Goal: Navigation & Orientation: Find specific page/section

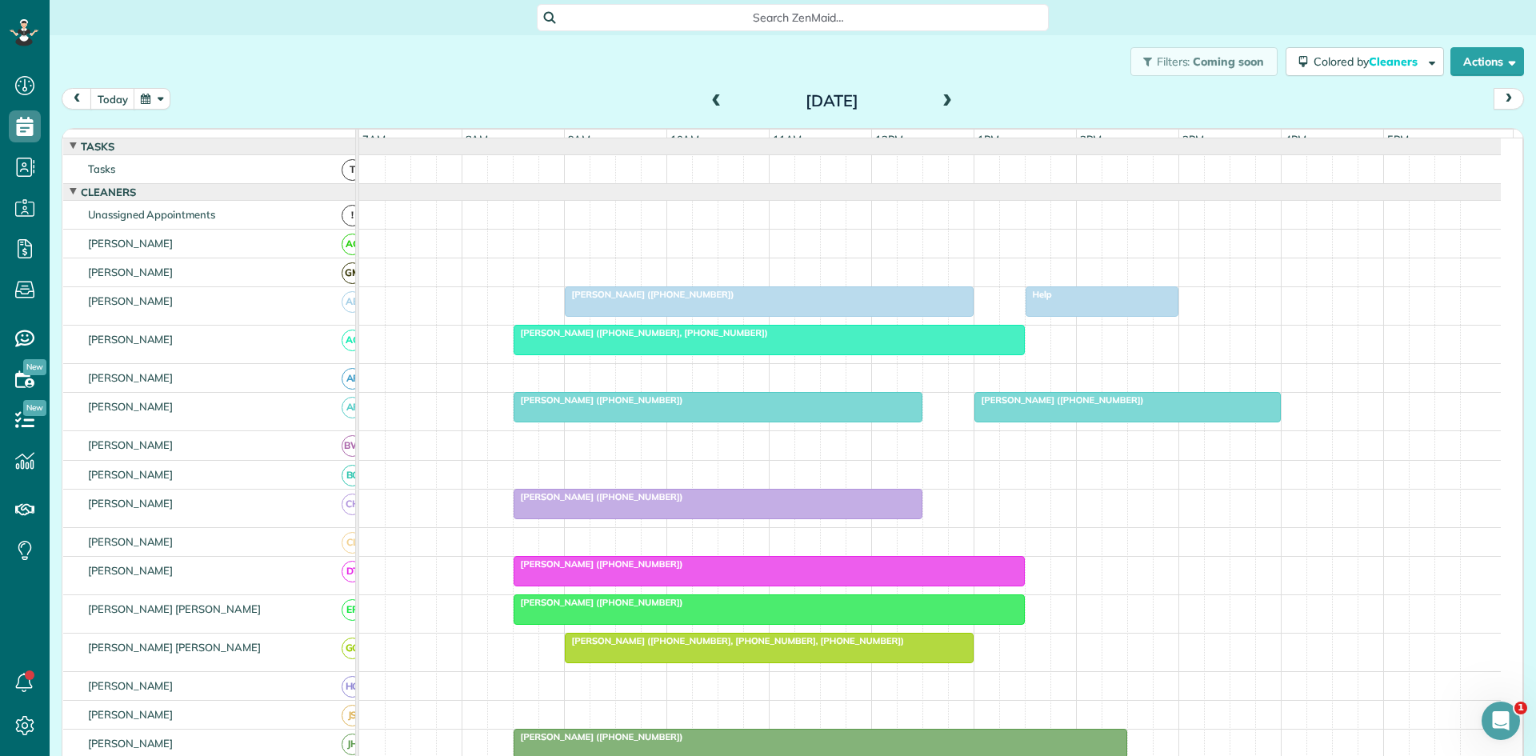
scroll to position [701, 0]
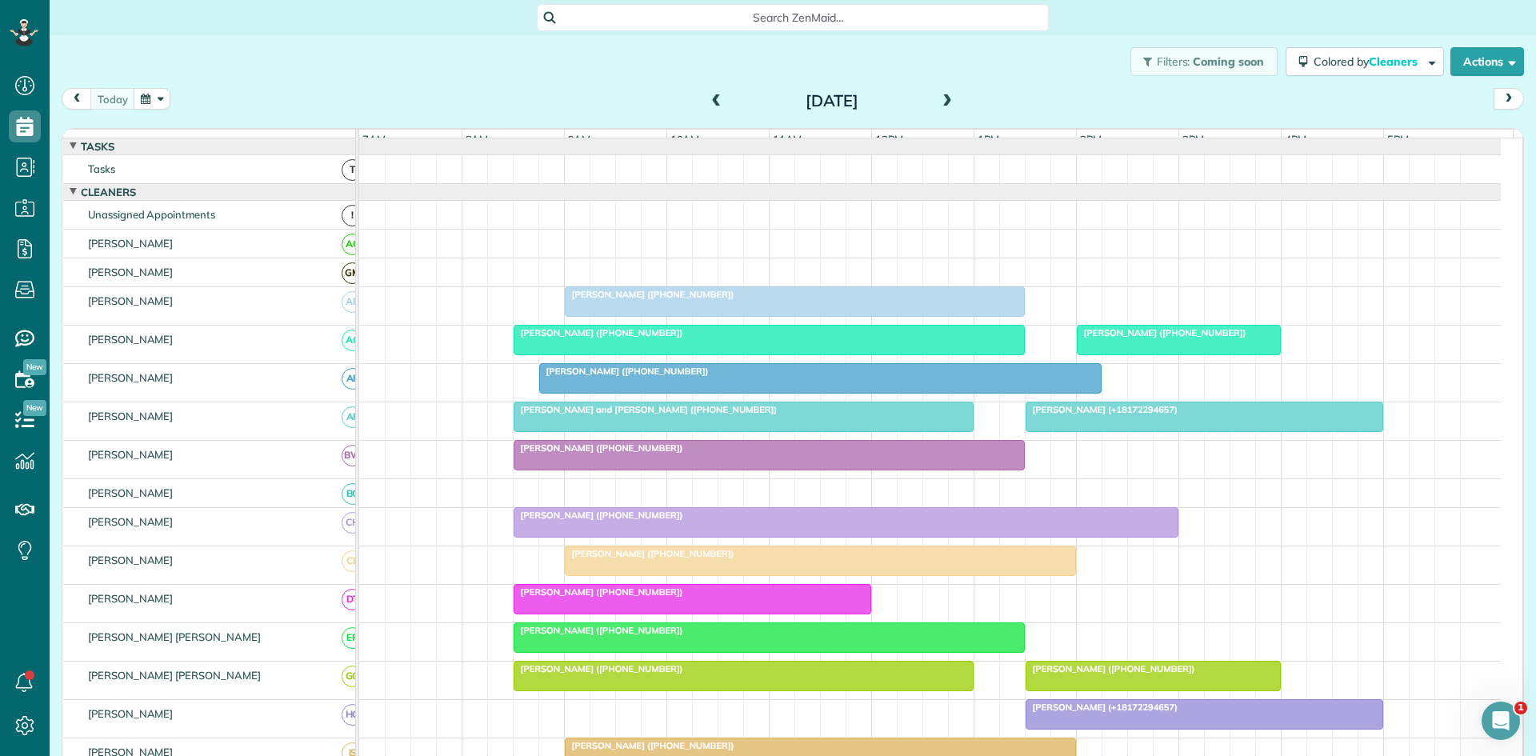
click at [666, 300] on span "[PERSON_NAME] ([PHONE_NUMBER])" at bounding box center [649, 294] width 171 height 11
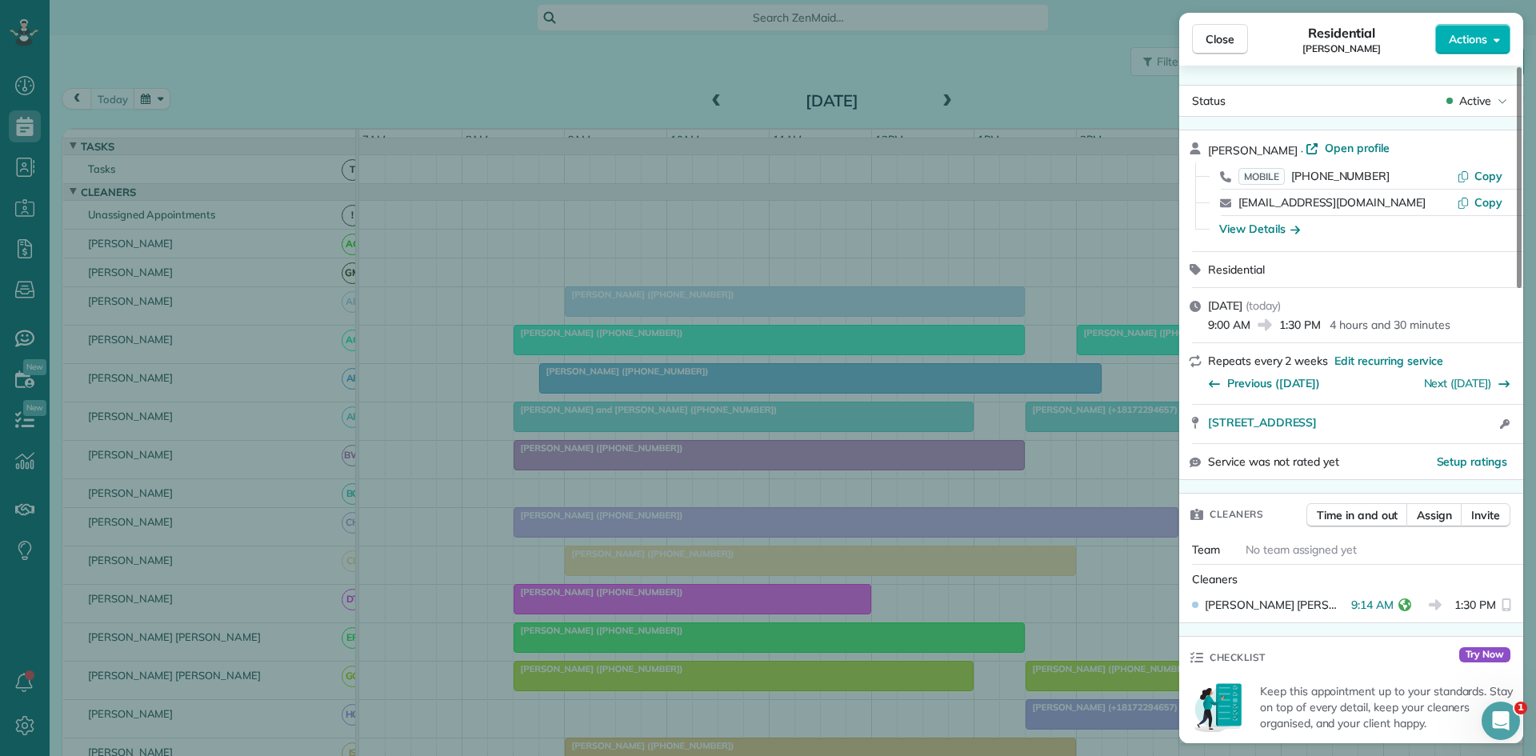
click at [569, 269] on div "Close Residential [PERSON_NAME] Actions Status Active [PERSON_NAME] · Open prof…" at bounding box center [768, 378] width 1536 height 756
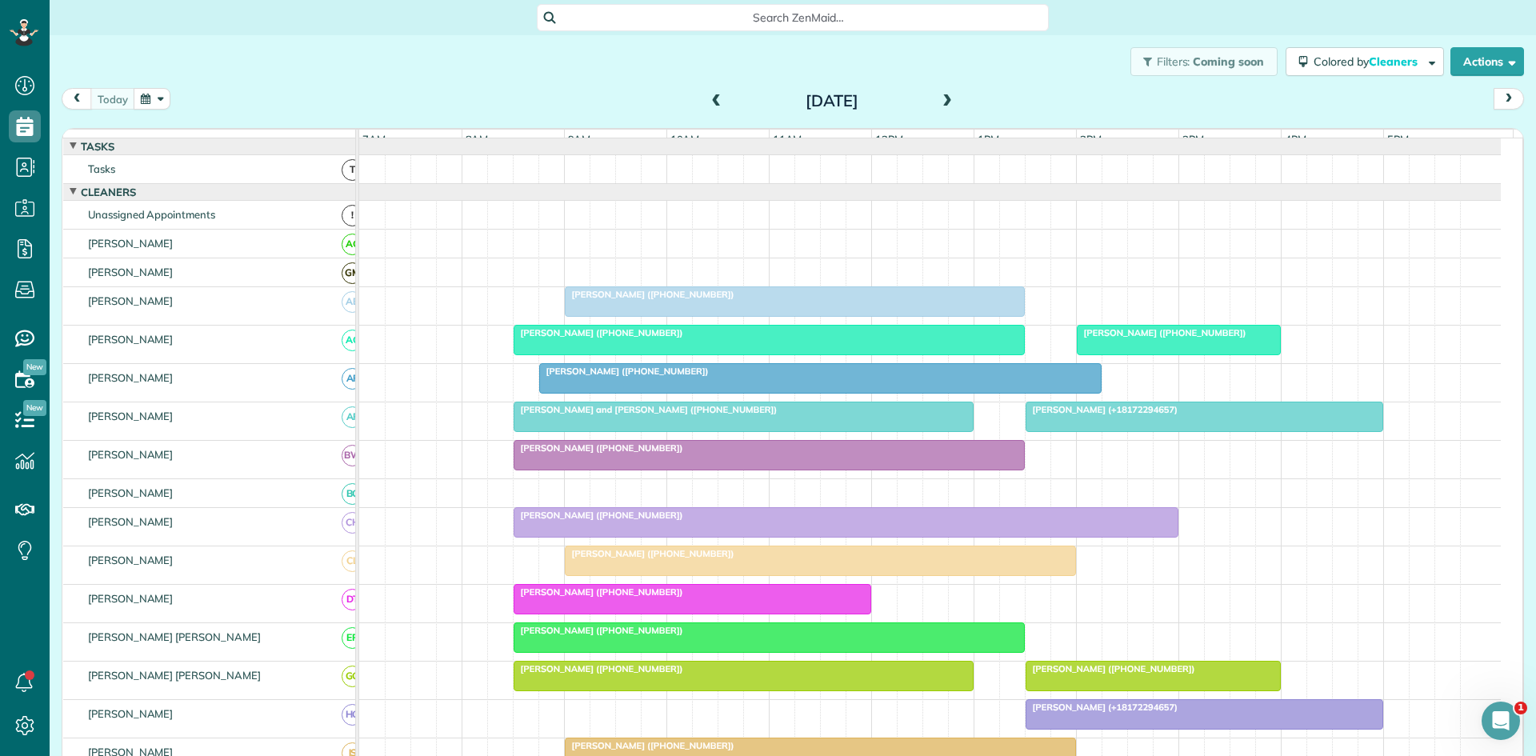
click at [569, 338] on span "[PERSON_NAME] ([PHONE_NUMBER])" at bounding box center [598, 332] width 171 height 11
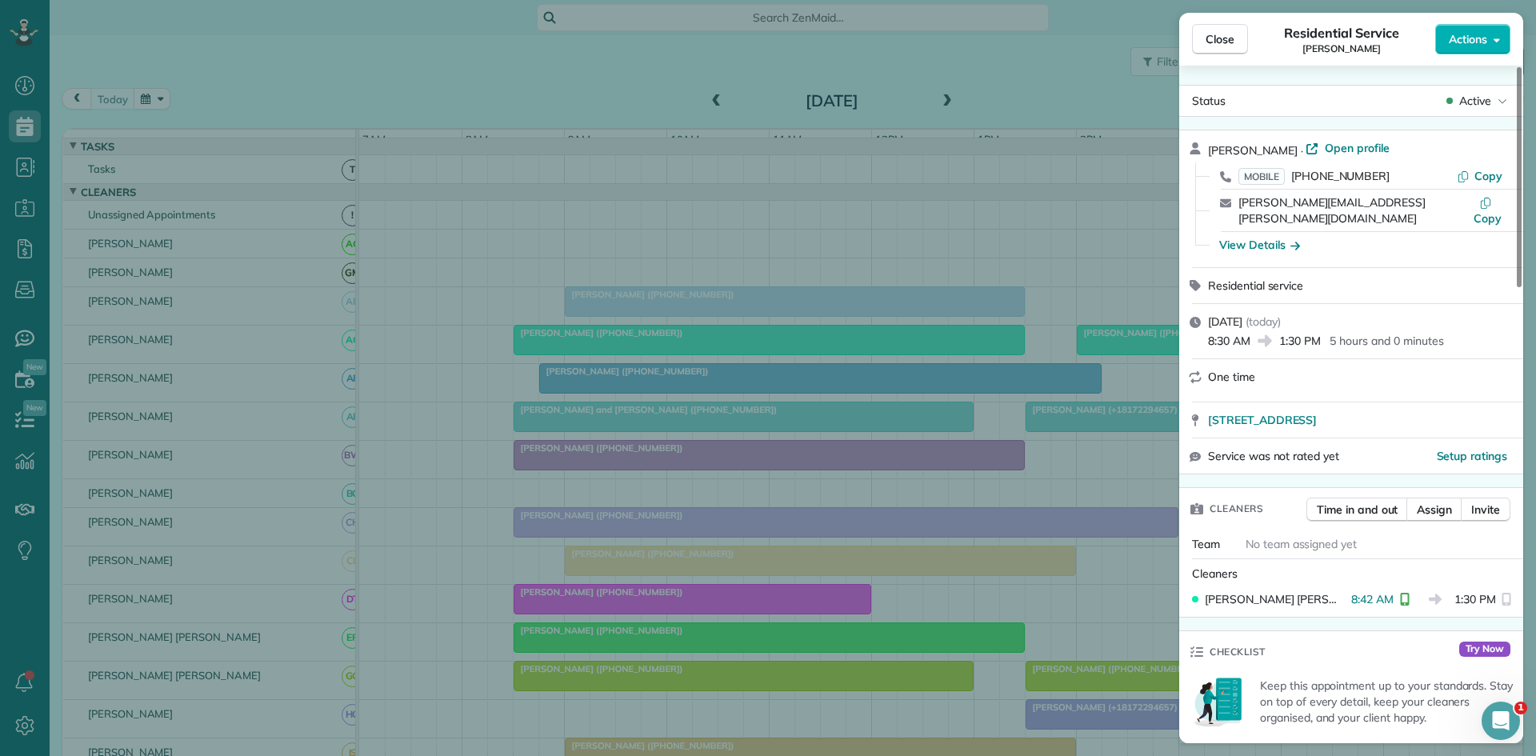
click at [577, 447] on div "Close Residential Service [PERSON_NAME] Actions Status Active [PERSON_NAME] · O…" at bounding box center [768, 378] width 1536 height 756
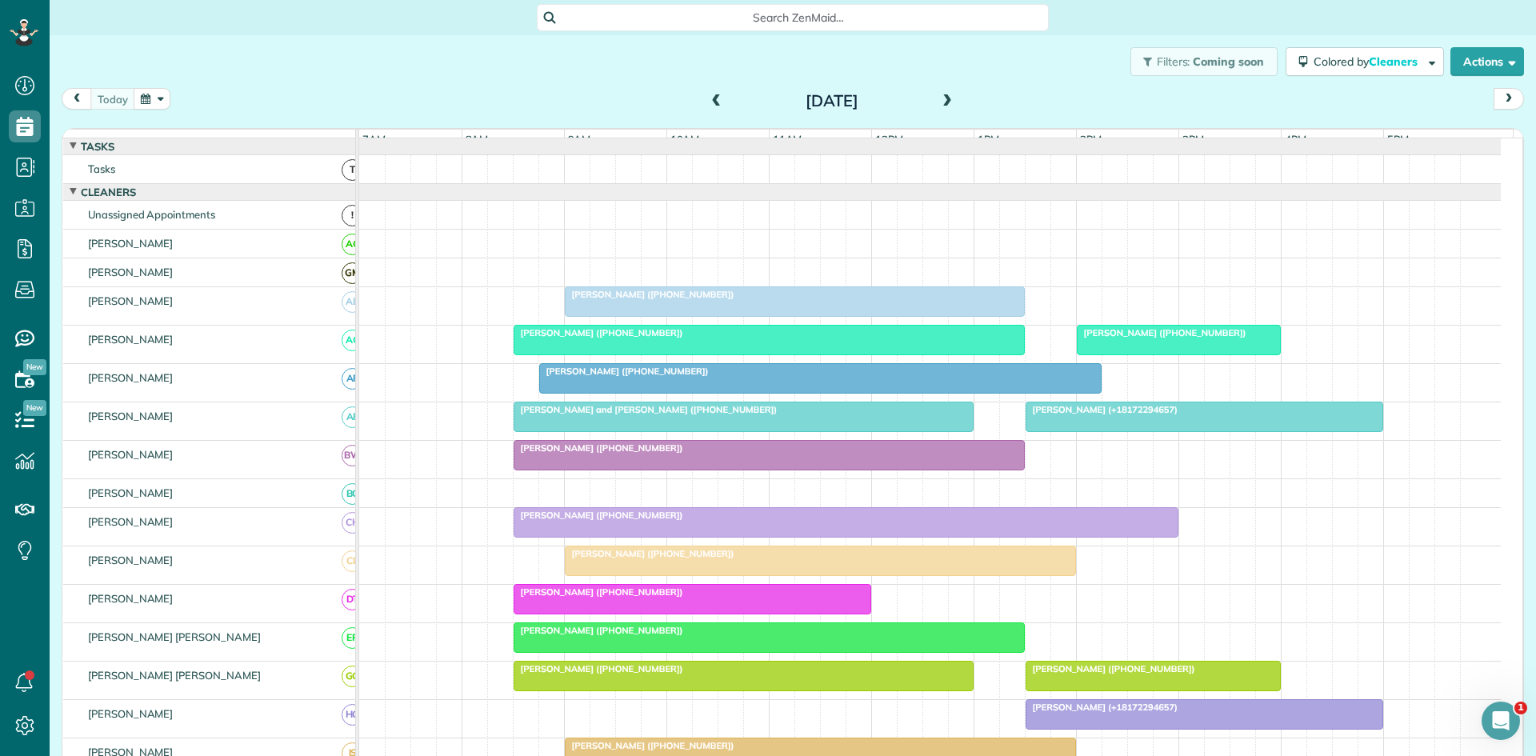
click at [582, 377] on span "[PERSON_NAME] ([PHONE_NUMBER])" at bounding box center [623, 370] width 171 height 11
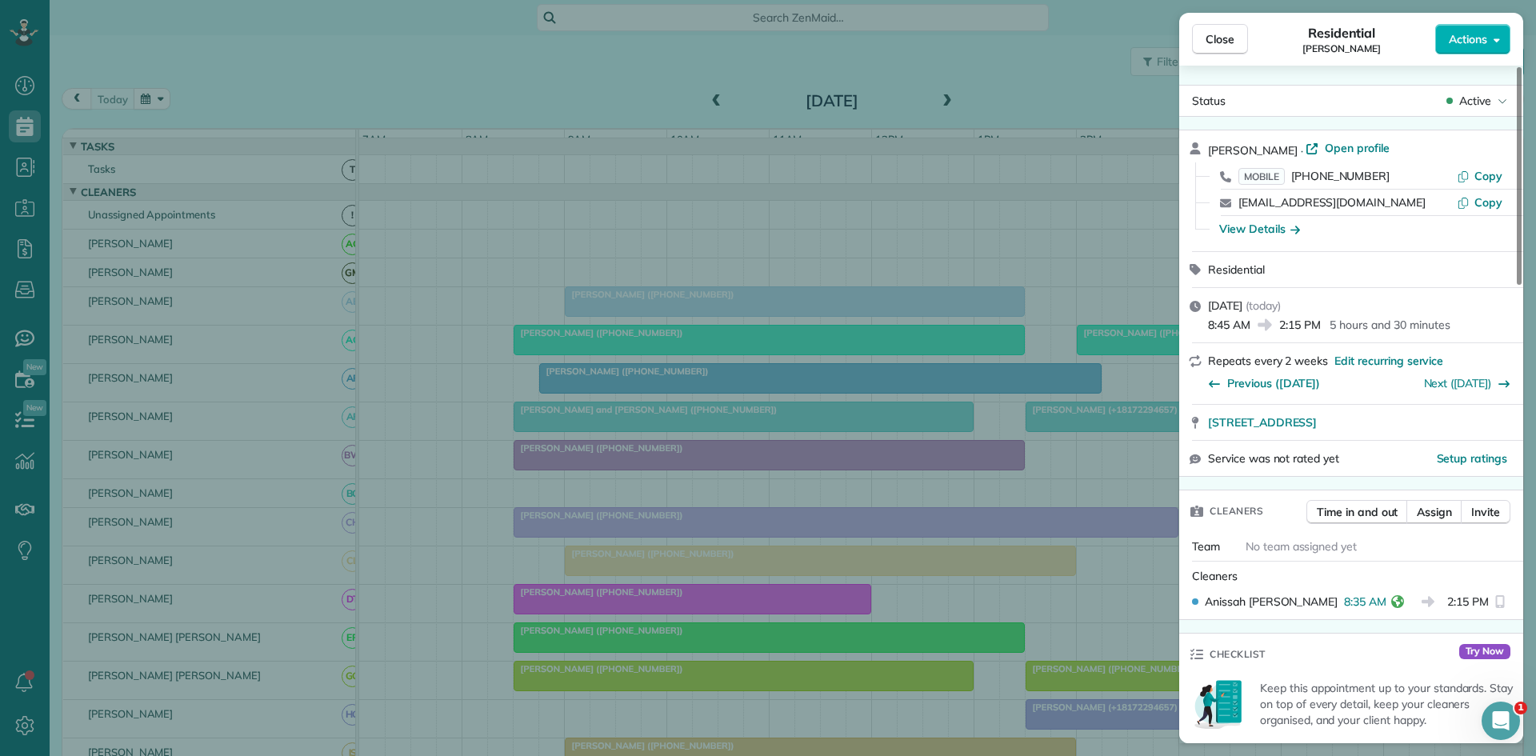
click at [680, 341] on div "Close Residential [PERSON_NAME] Actions Status Active [PERSON_NAME] · Open prof…" at bounding box center [768, 378] width 1536 height 756
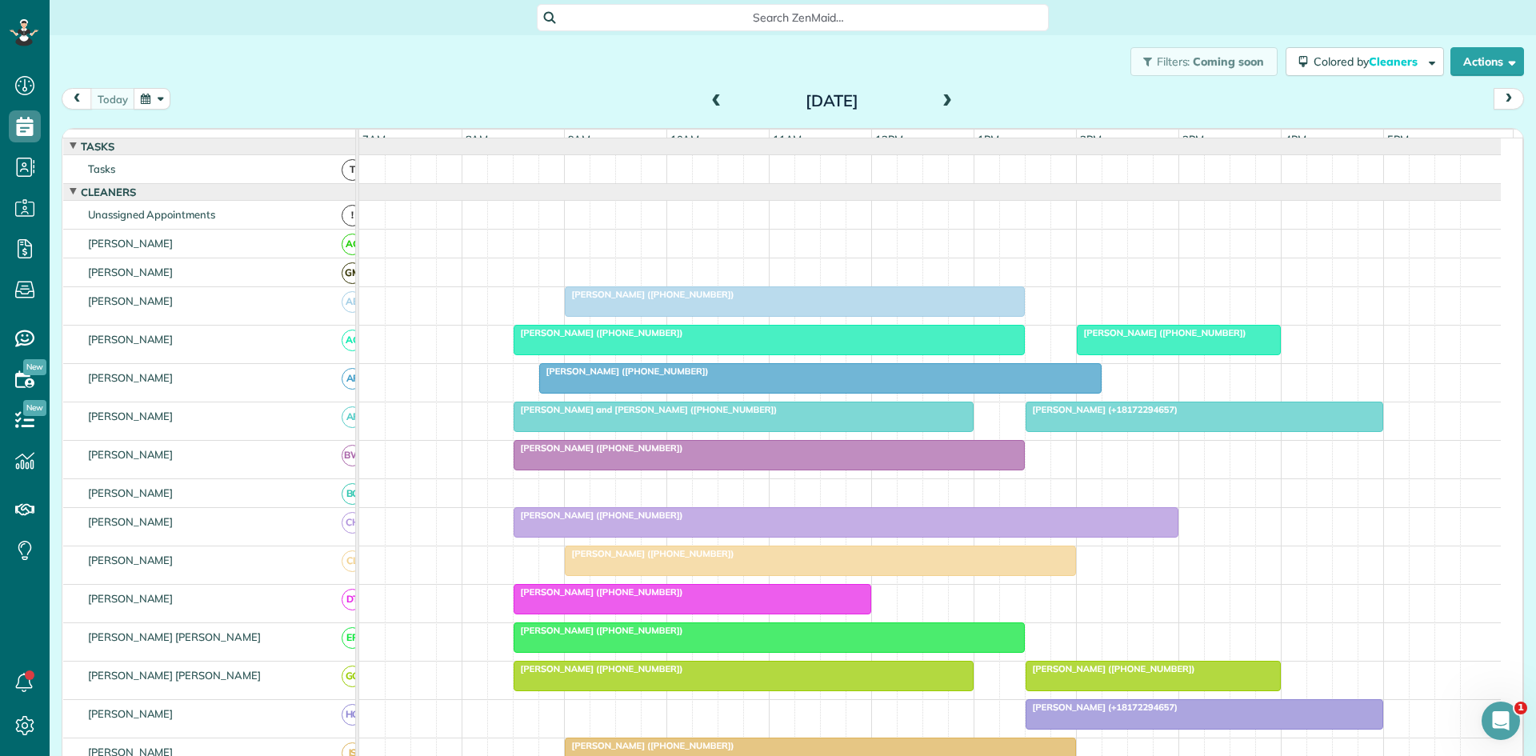
click at [541, 415] on div "[PERSON_NAME] and [PERSON_NAME] ([PHONE_NUMBER])" at bounding box center [743, 409] width 450 height 11
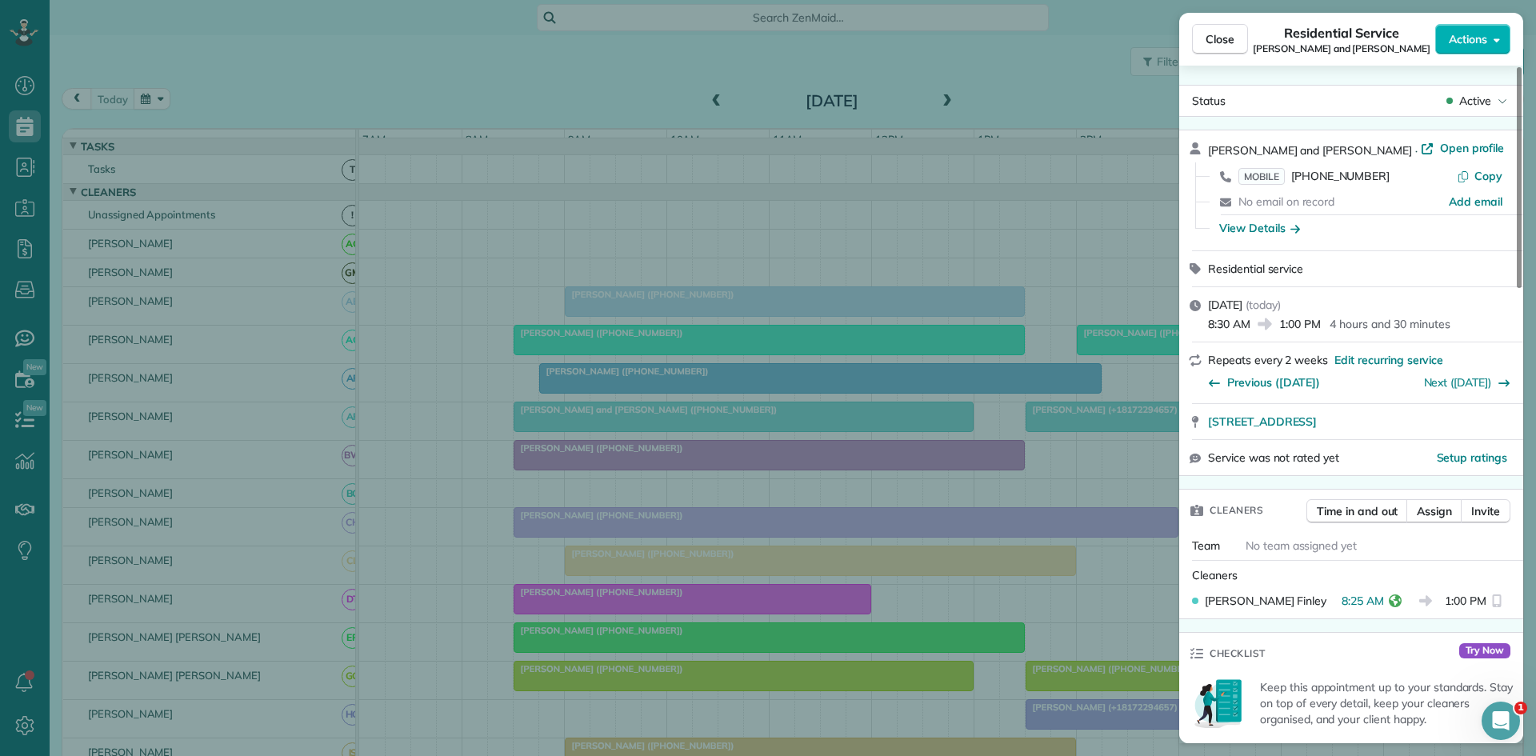
click at [612, 330] on div "Close Residential Service Mark and [PERSON_NAME] Actions Status Active Mark and…" at bounding box center [768, 378] width 1536 height 756
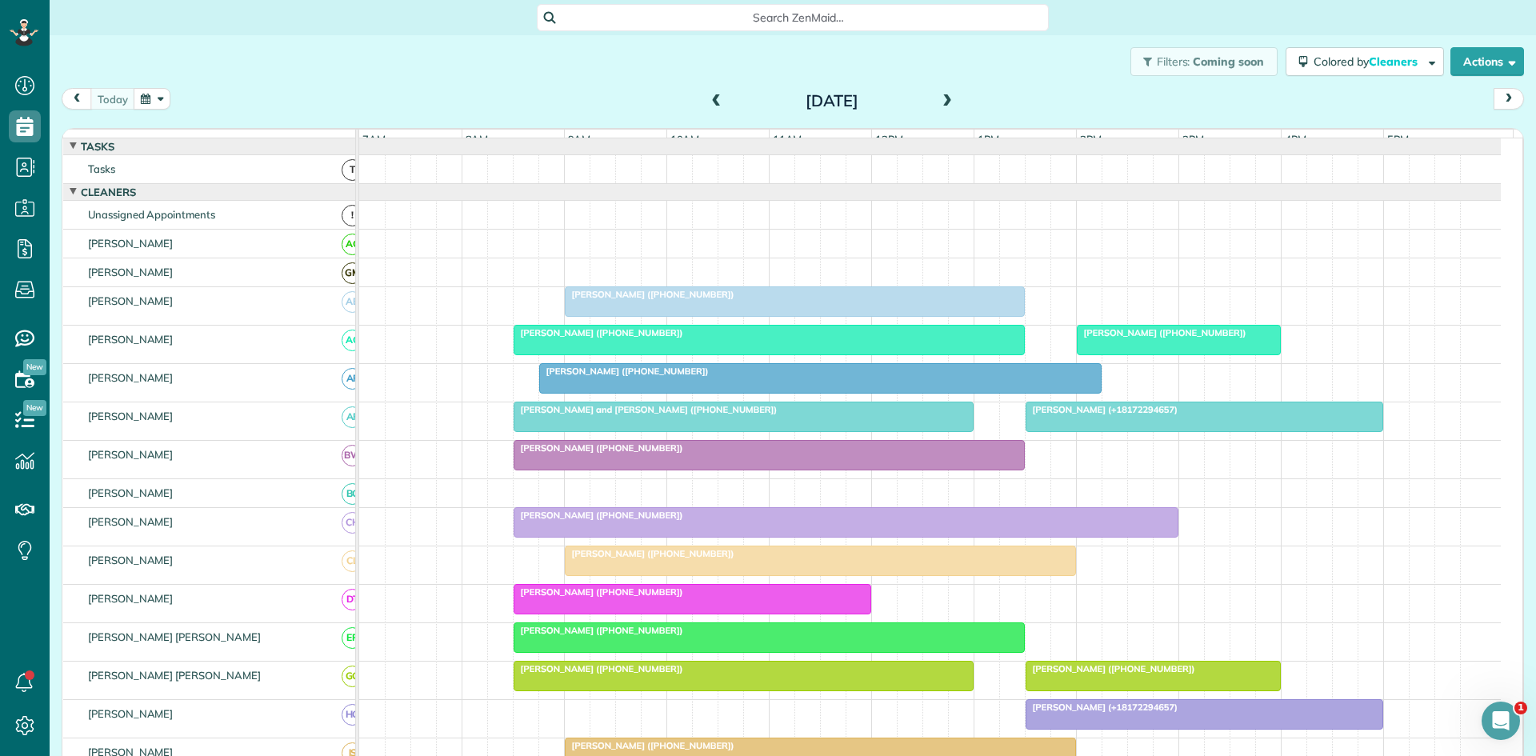
click at [547, 453] on span "[PERSON_NAME] ([PHONE_NUMBER])" at bounding box center [598, 447] width 171 height 11
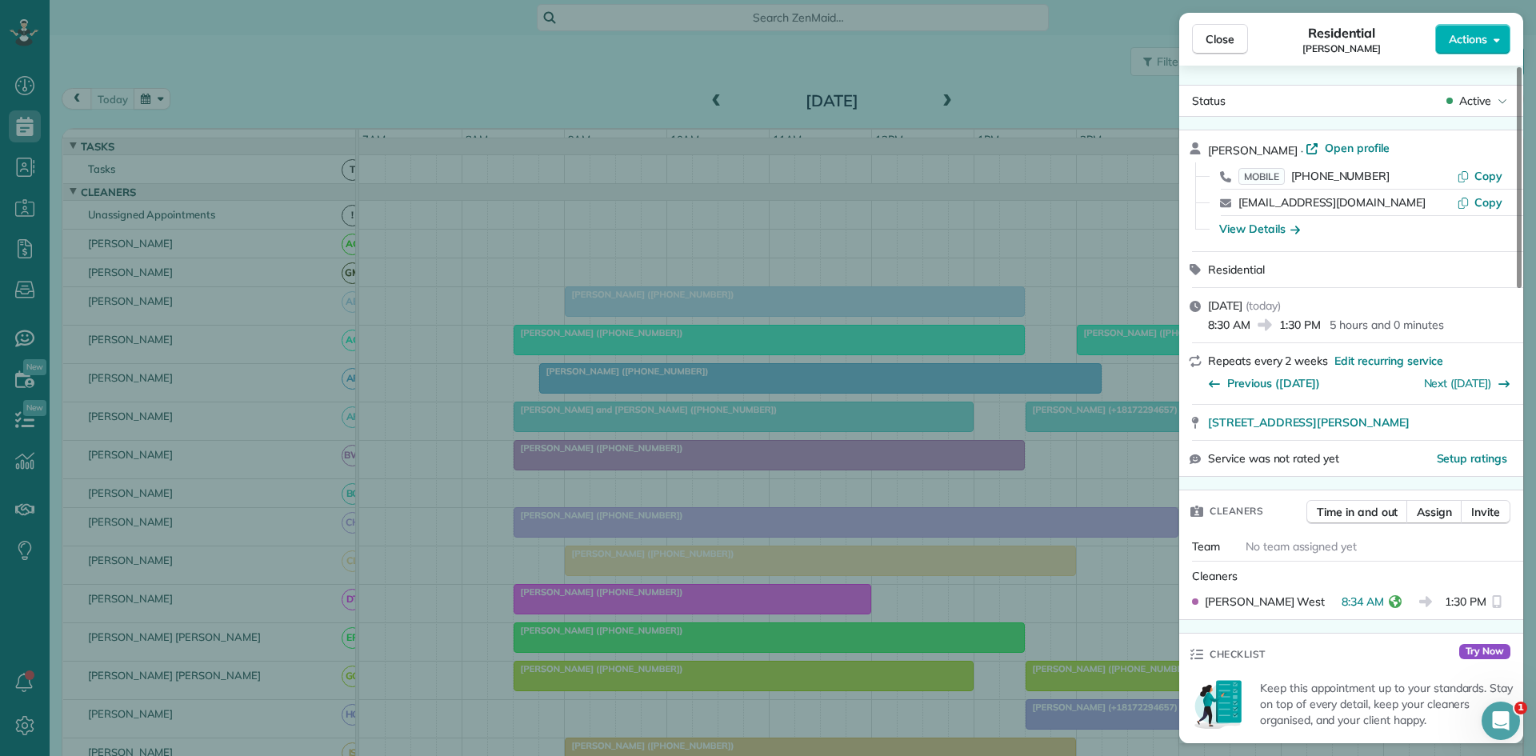
click at [513, 372] on div "Close Residential [PERSON_NAME] Actions Status Active [PERSON_NAME] · Open prof…" at bounding box center [768, 378] width 1536 height 756
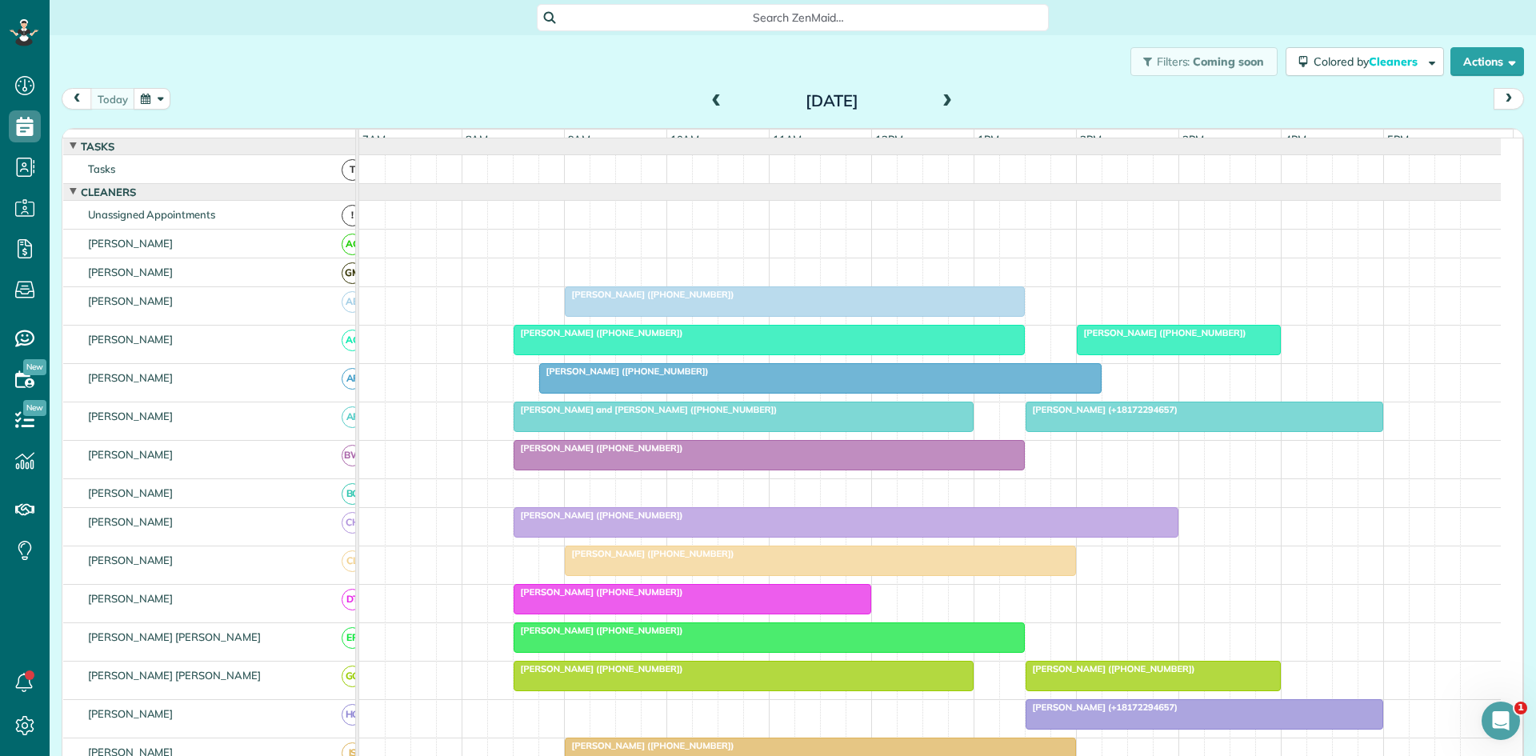
click at [565, 537] on div at bounding box center [845, 522] width 663 height 29
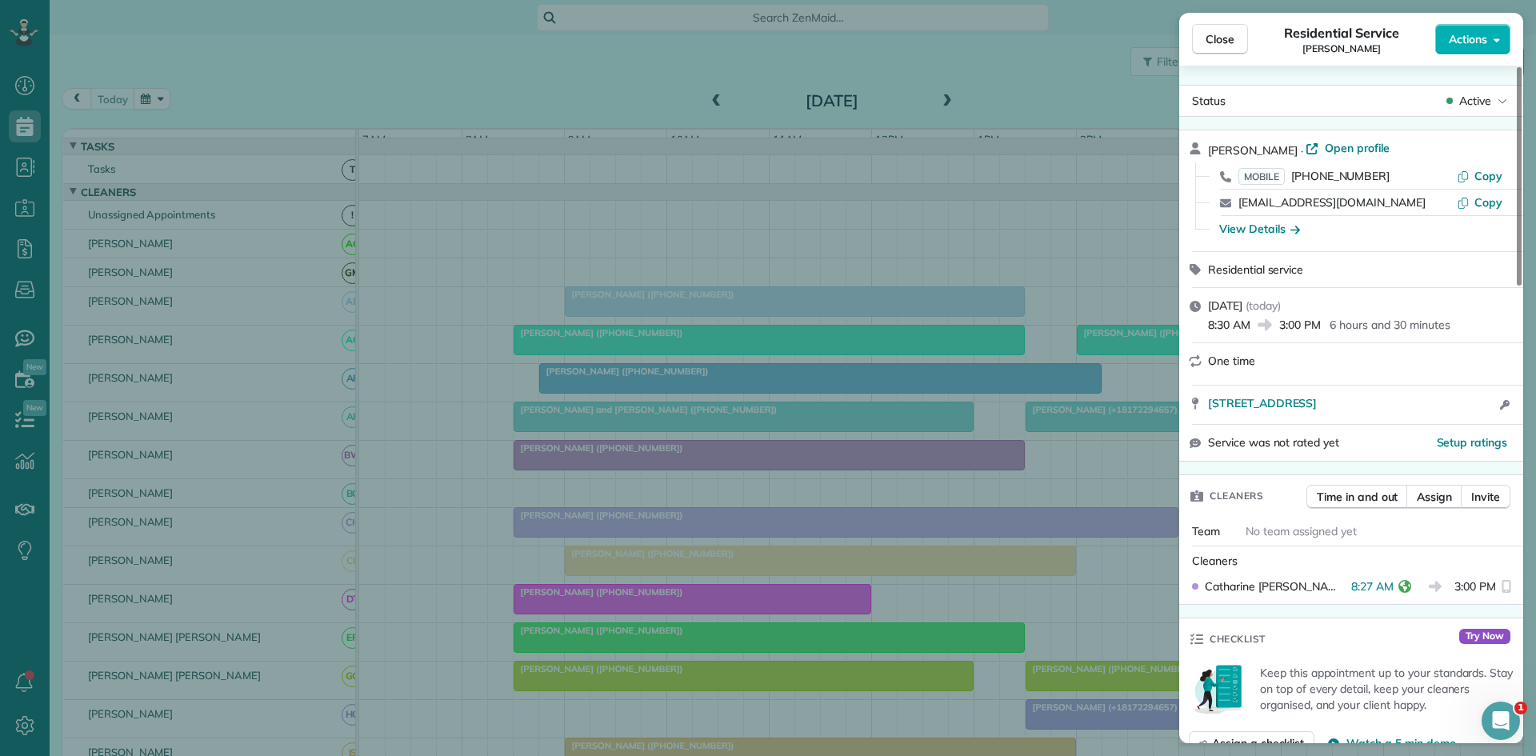
click at [499, 396] on div "Close Residential Service [PERSON_NAME] Actions Status Active [PERSON_NAME] · O…" at bounding box center [768, 378] width 1536 height 756
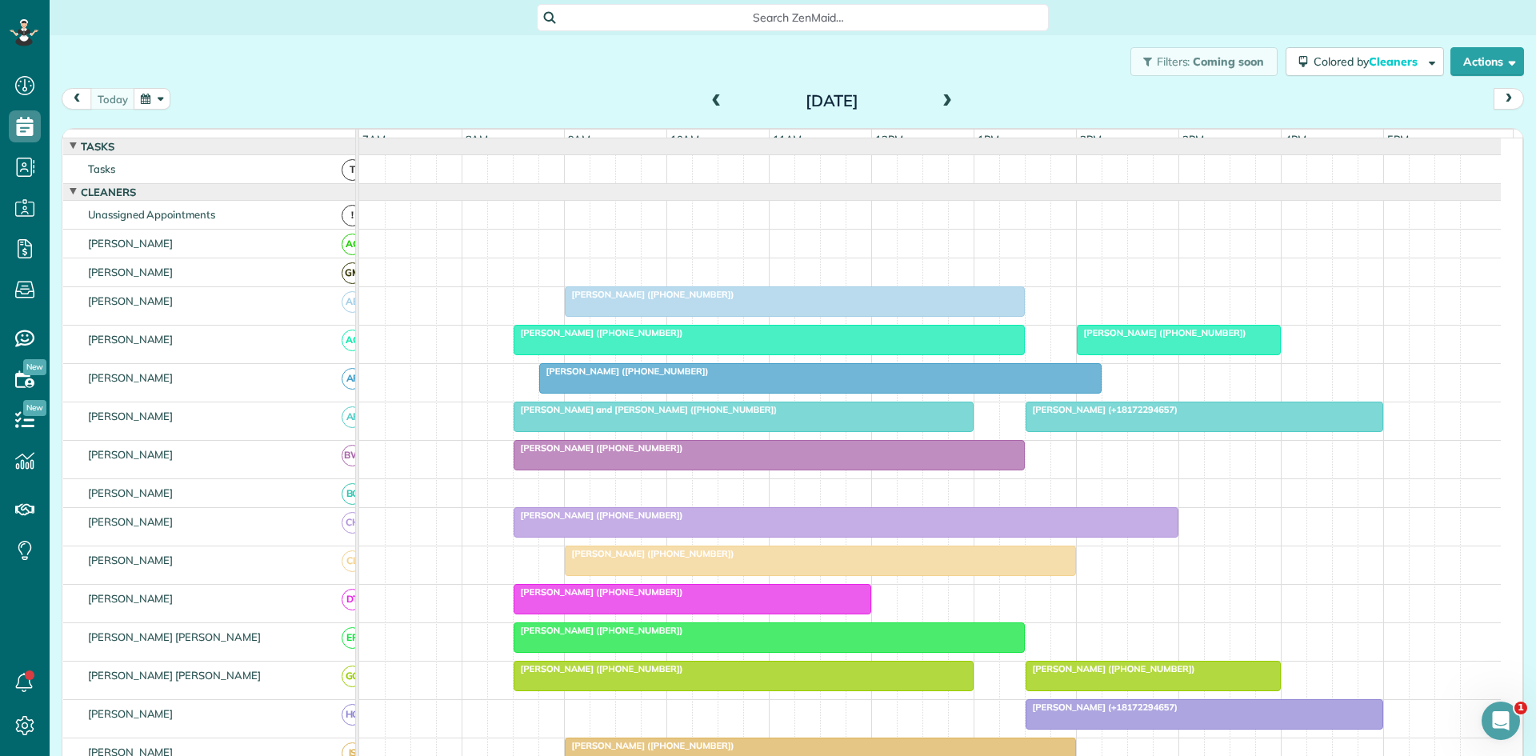
click at [585, 575] on div at bounding box center [819, 560] width 509 height 29
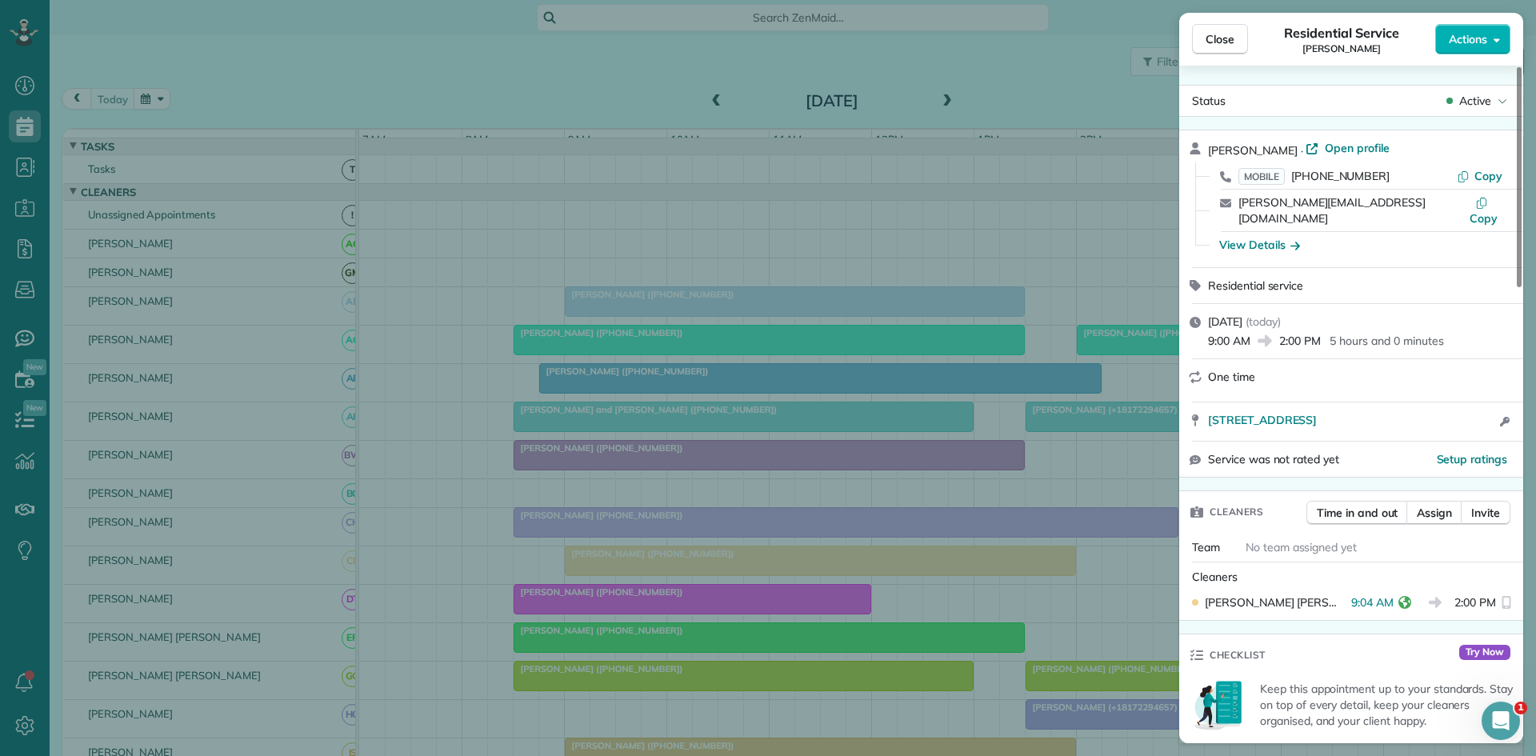
click at [453, 497] on div "Close Residential Service [PERSON_NAME] Actions Status Active [PERSON_NAME] · O…" at bounding box center [768, 378] width 1536 height 756
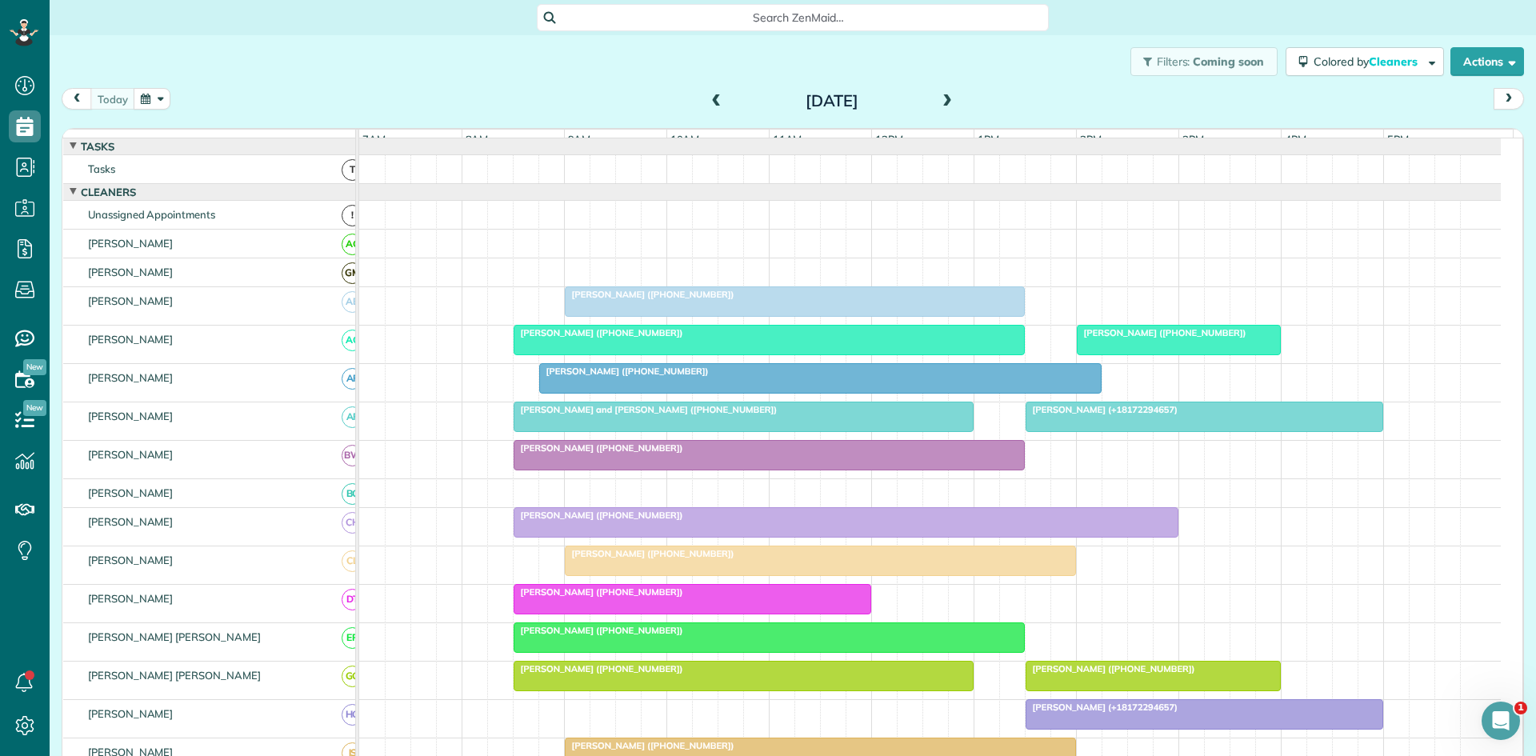
click at [558, 597] on div "[PERSON_NAME] ([PHONE_NUMBER])" at bounding box center [692, 591] width 348 height 11
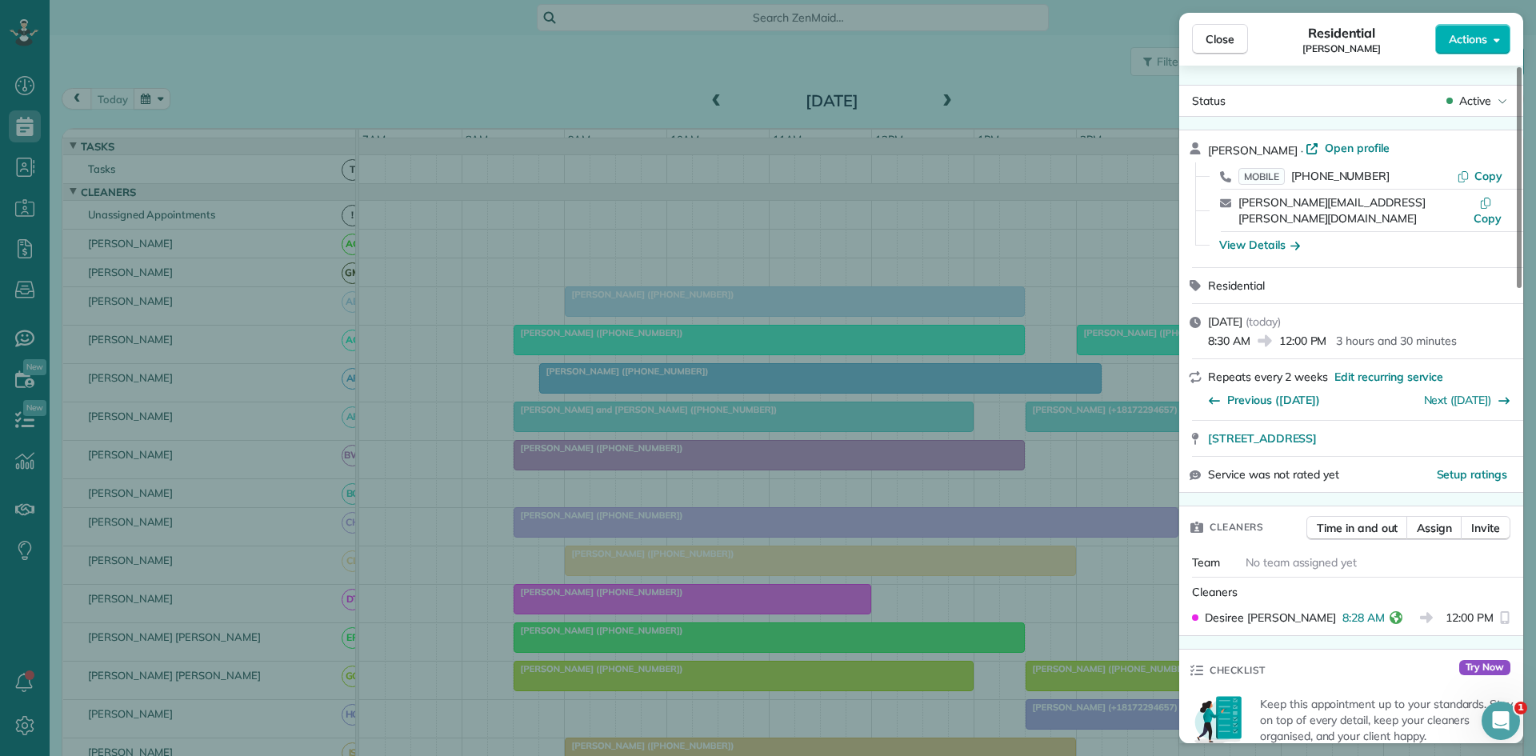
click at [594, 469] on div "Close Residential [PERSON_NAME] Actions Status Active [PERSON_NAME] · Open prof…" at bounding box center [768, 378] width 1536 height 756
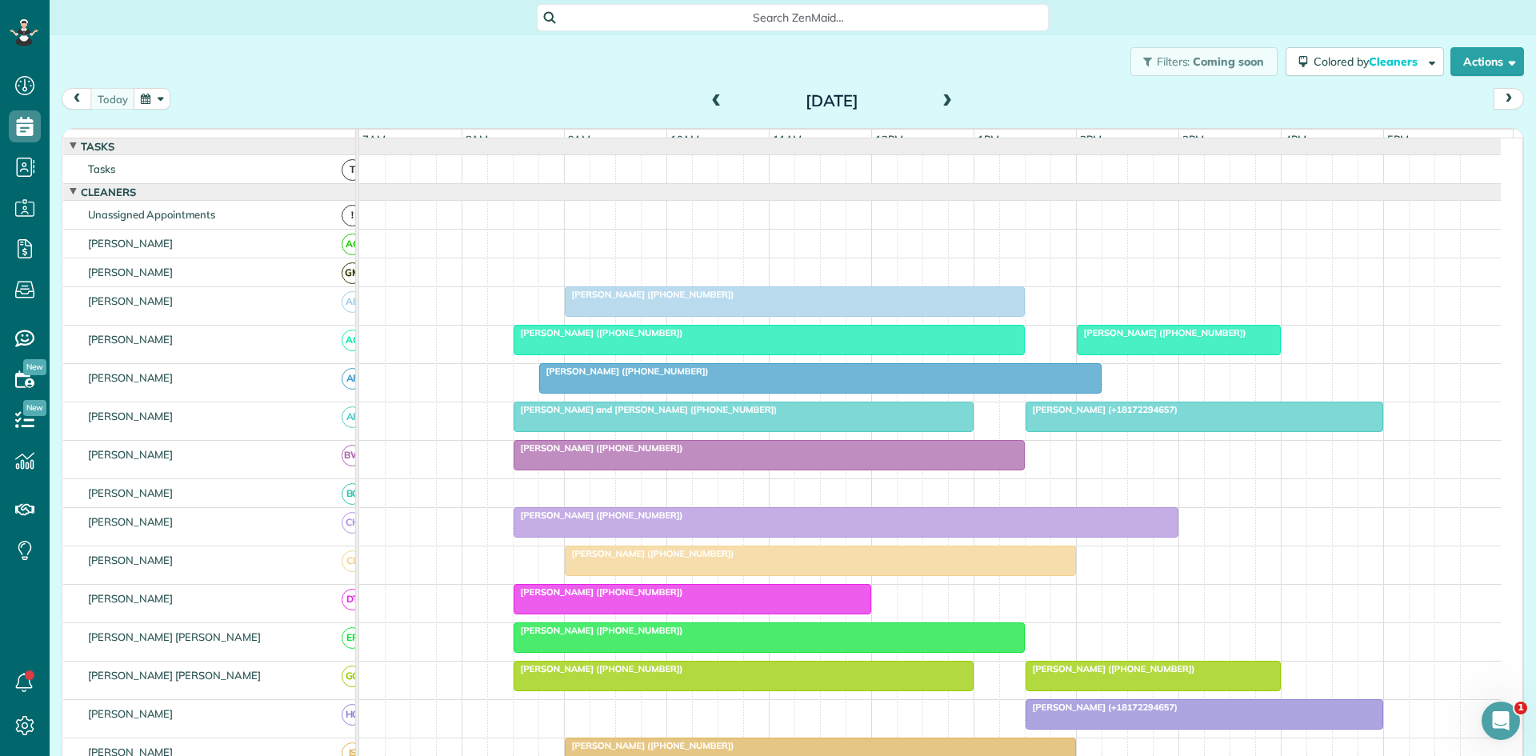
click at [543, 636] on span "[PERSON_NAME] ([PHONE_NUMBER])" at bounding box center [598, 630] width 171 height 11
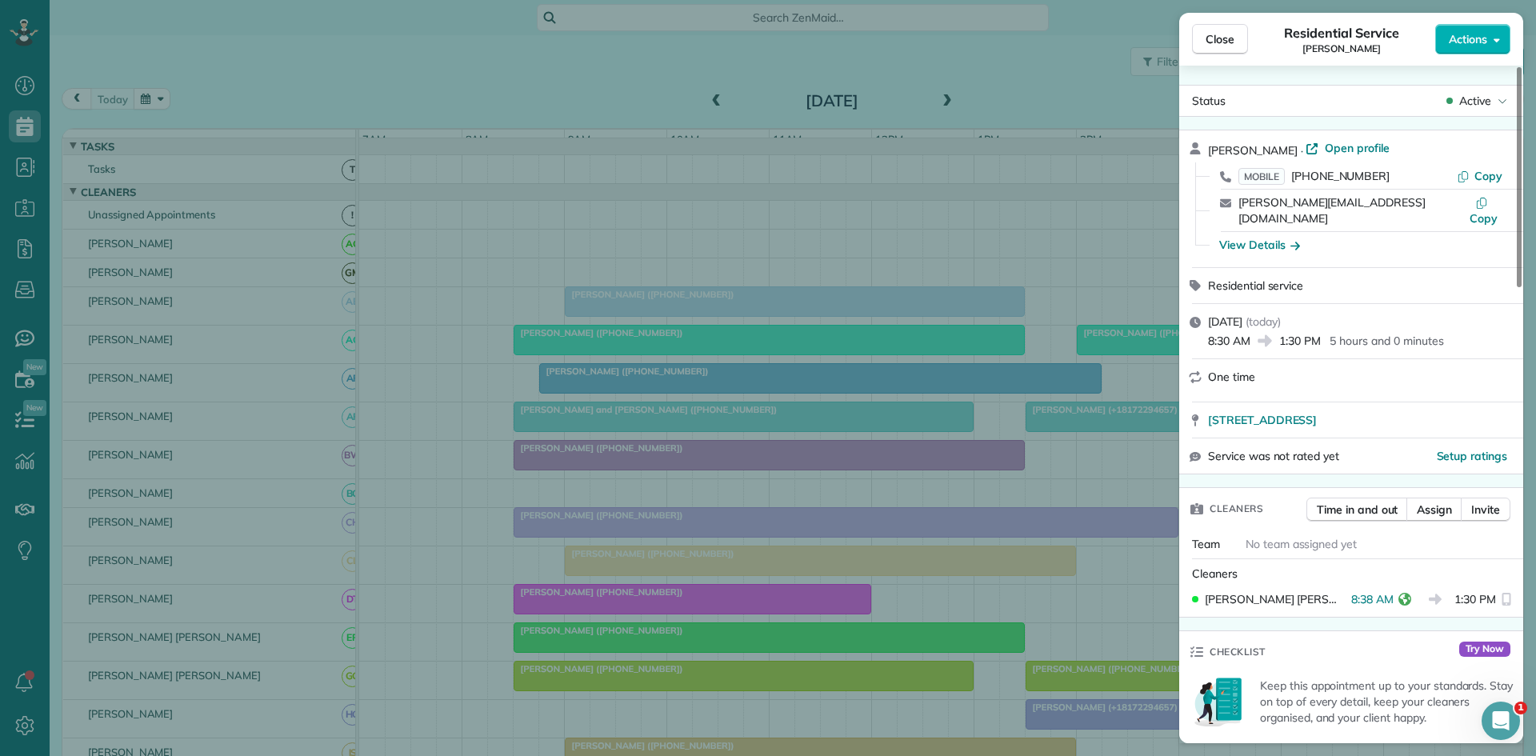
click at [622, 533] on div "Close Residential Service [PERSON_NAME] Actions Status Active [PERSON_NAME] · O…" at bounding box center [768, 378] width 1536 height 756
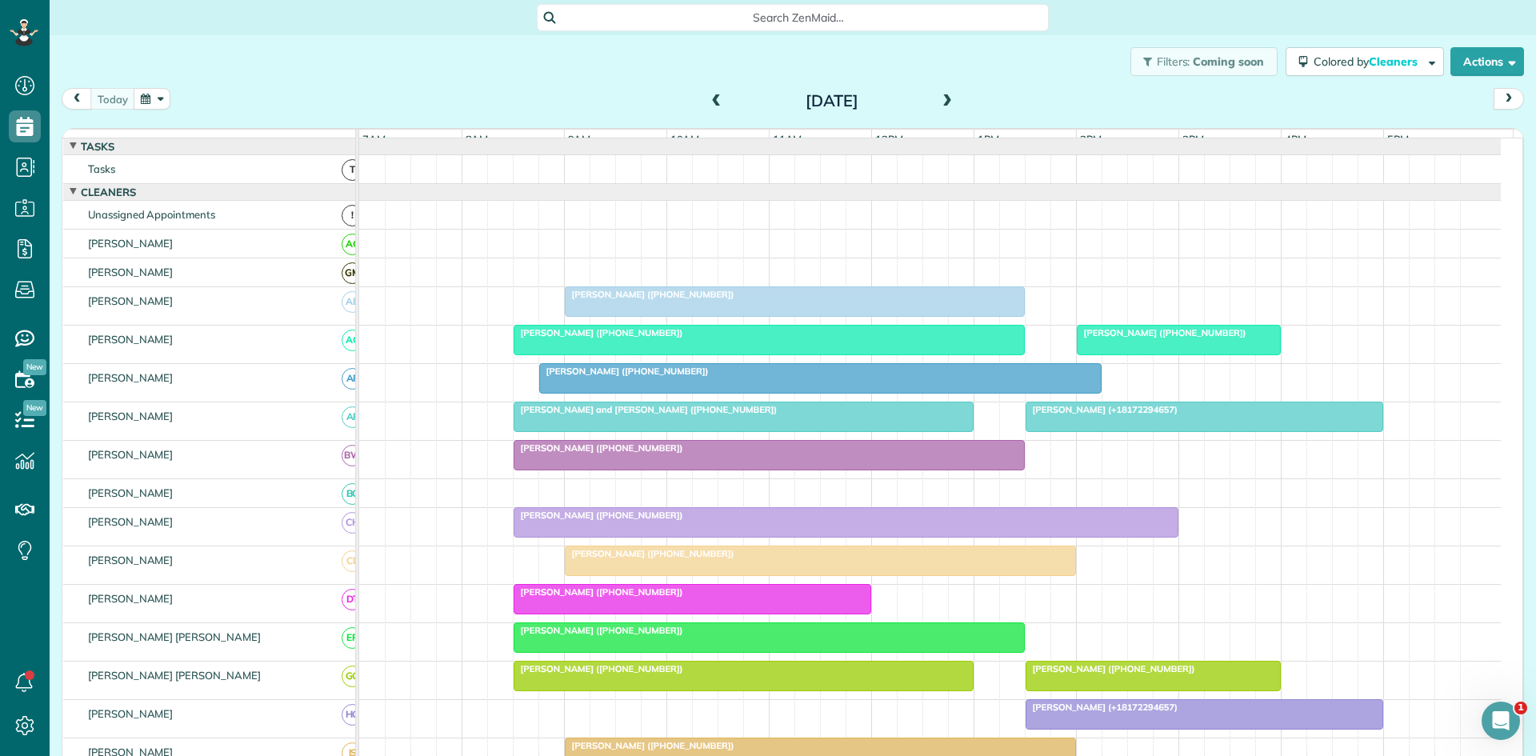
scroll to position [266, 0]
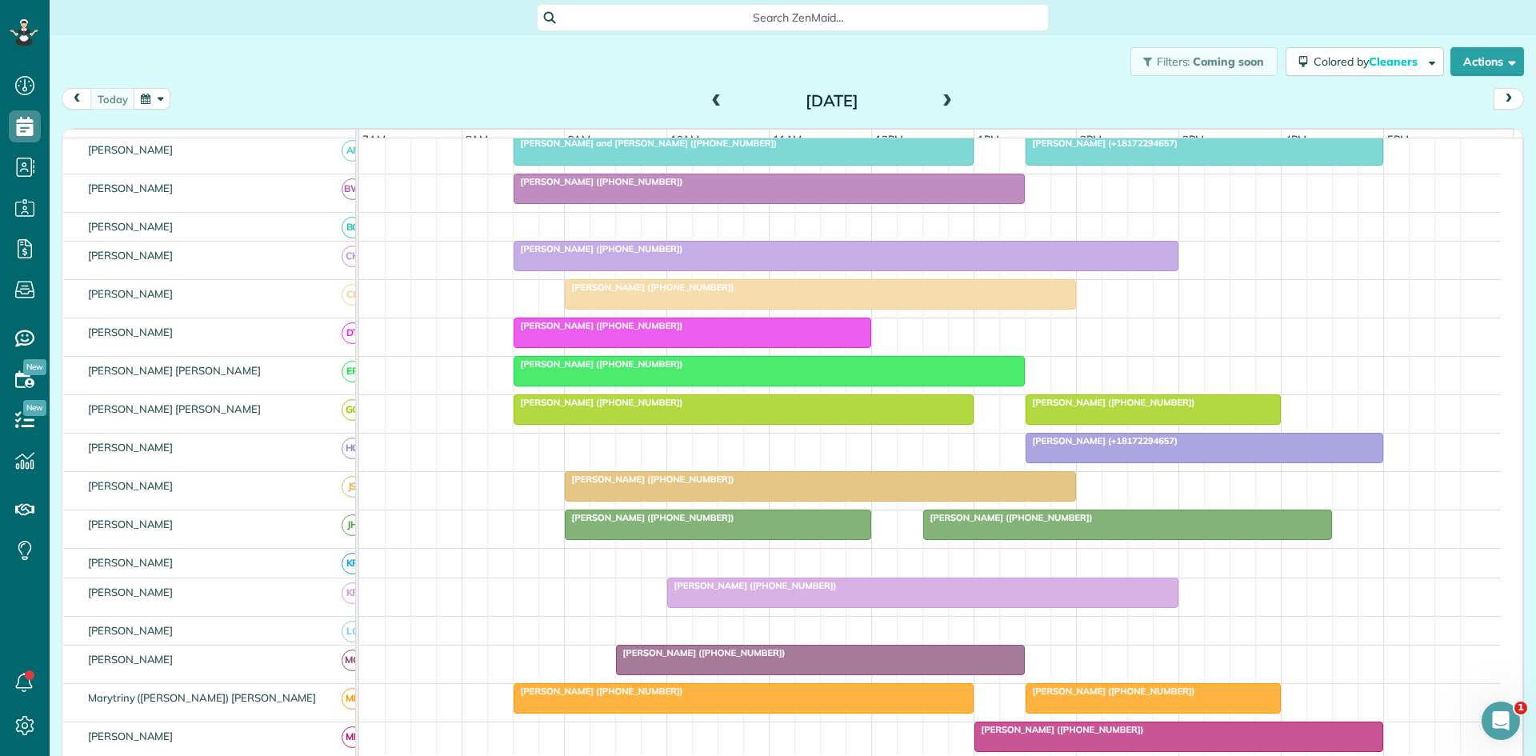
click at [582, 408] on span "[PERSON_NAME] ([PHONE_NUMBER])" at bounding box center [598, 402] width 171 height 11
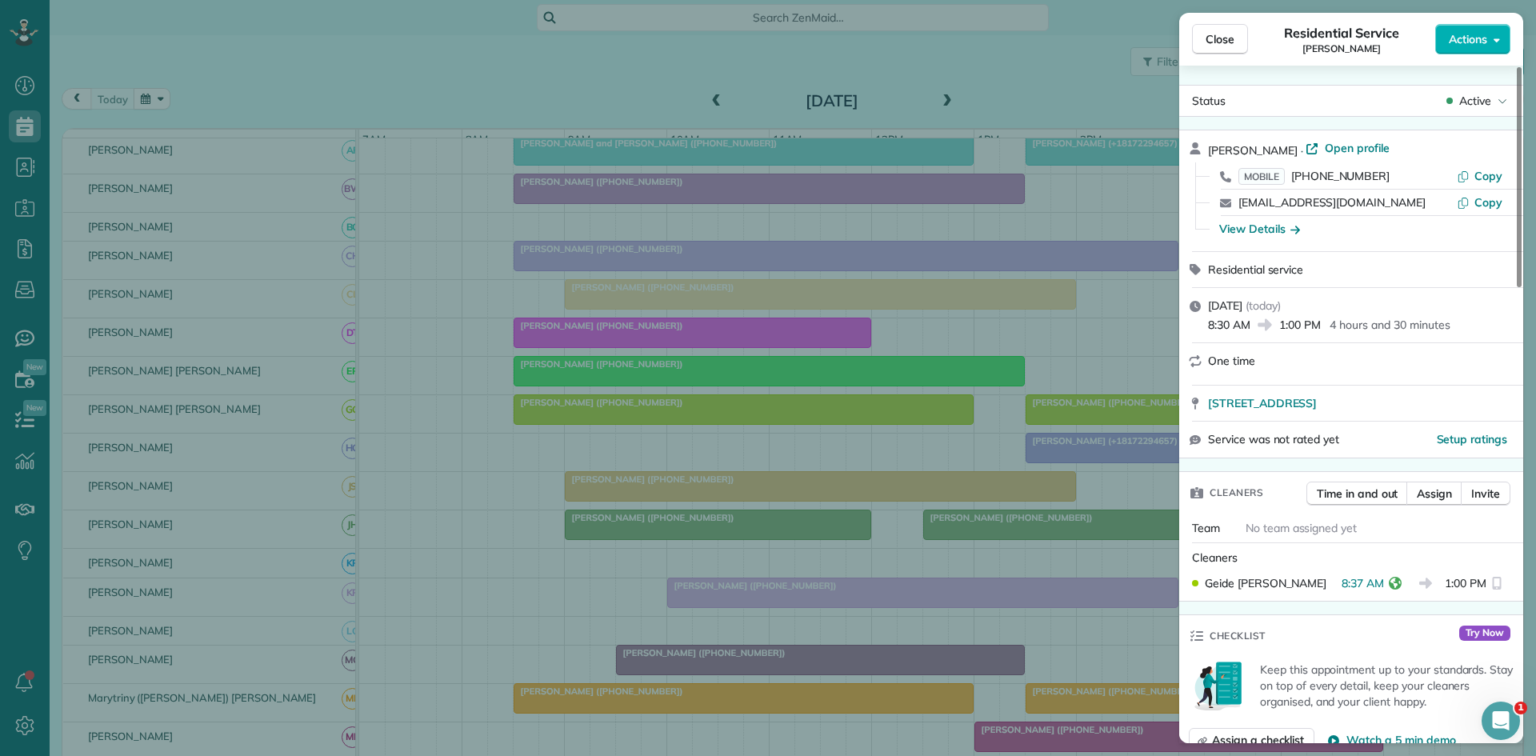
click at [592, 451] on div "Close Residential Service [PERSON_NAME] Actions Status Active [PERSON_NAME] · O…" at bounding box center [768, 378] width 1536 height 756
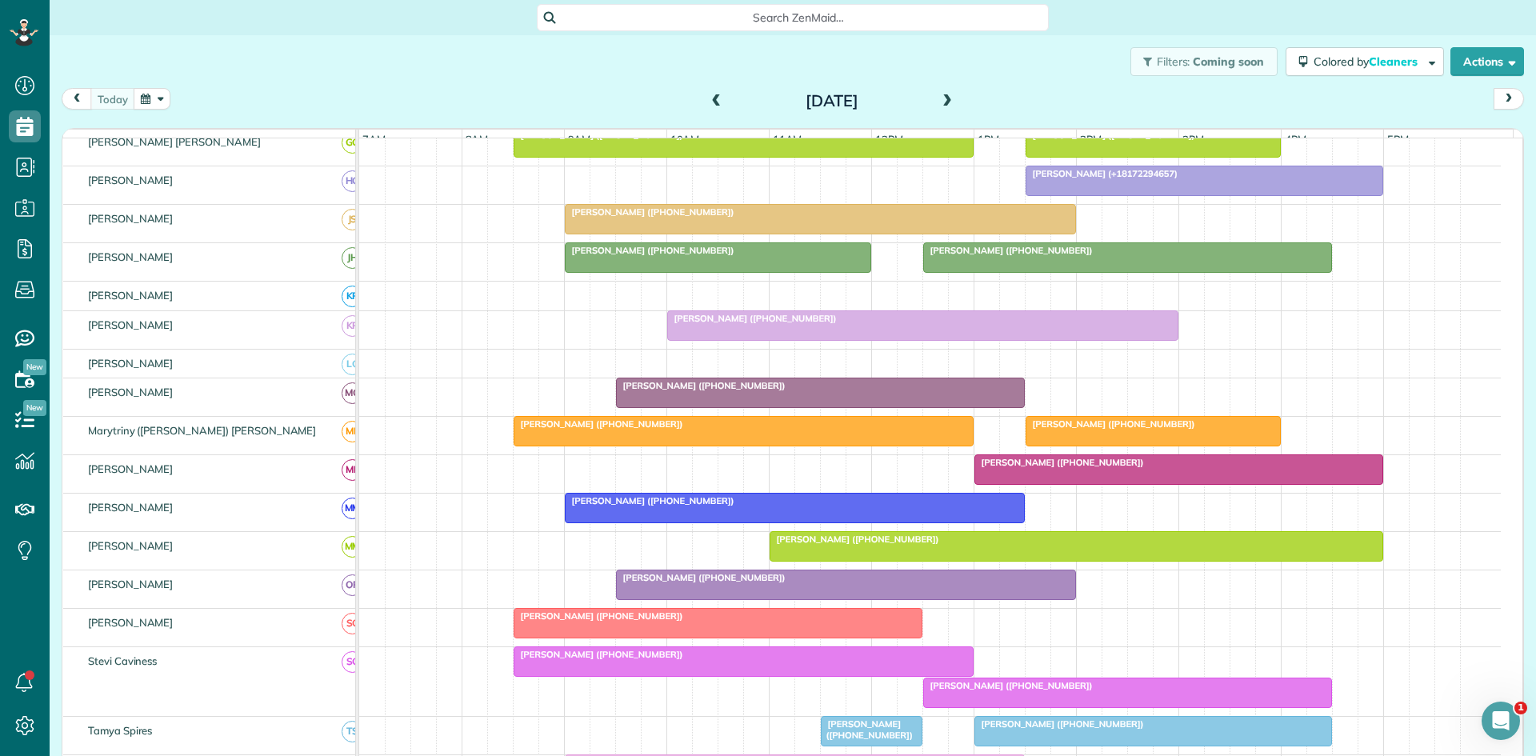
scroll to position [266, 0]
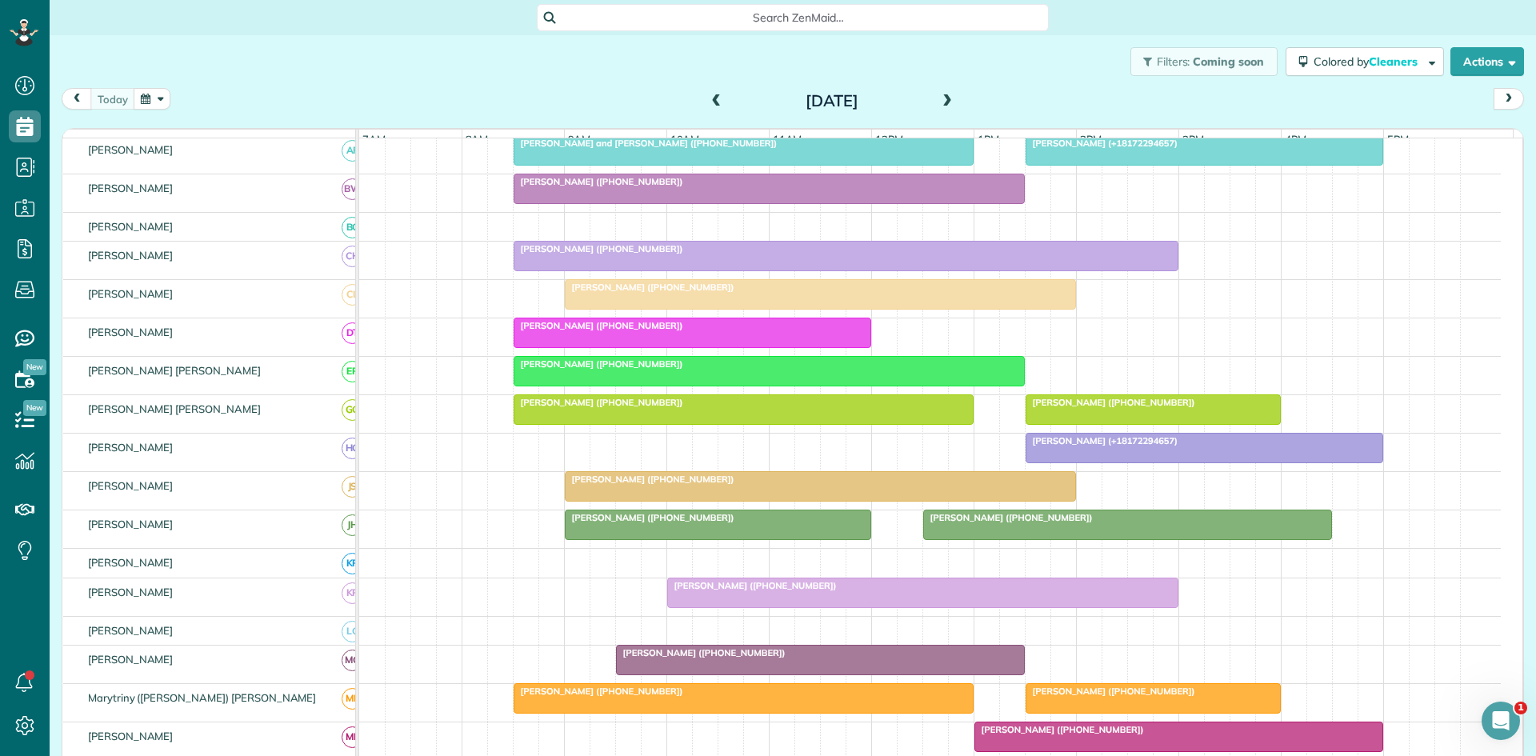
click at [624, 498] on div at bounding box center [819, 486] width 509 height 29
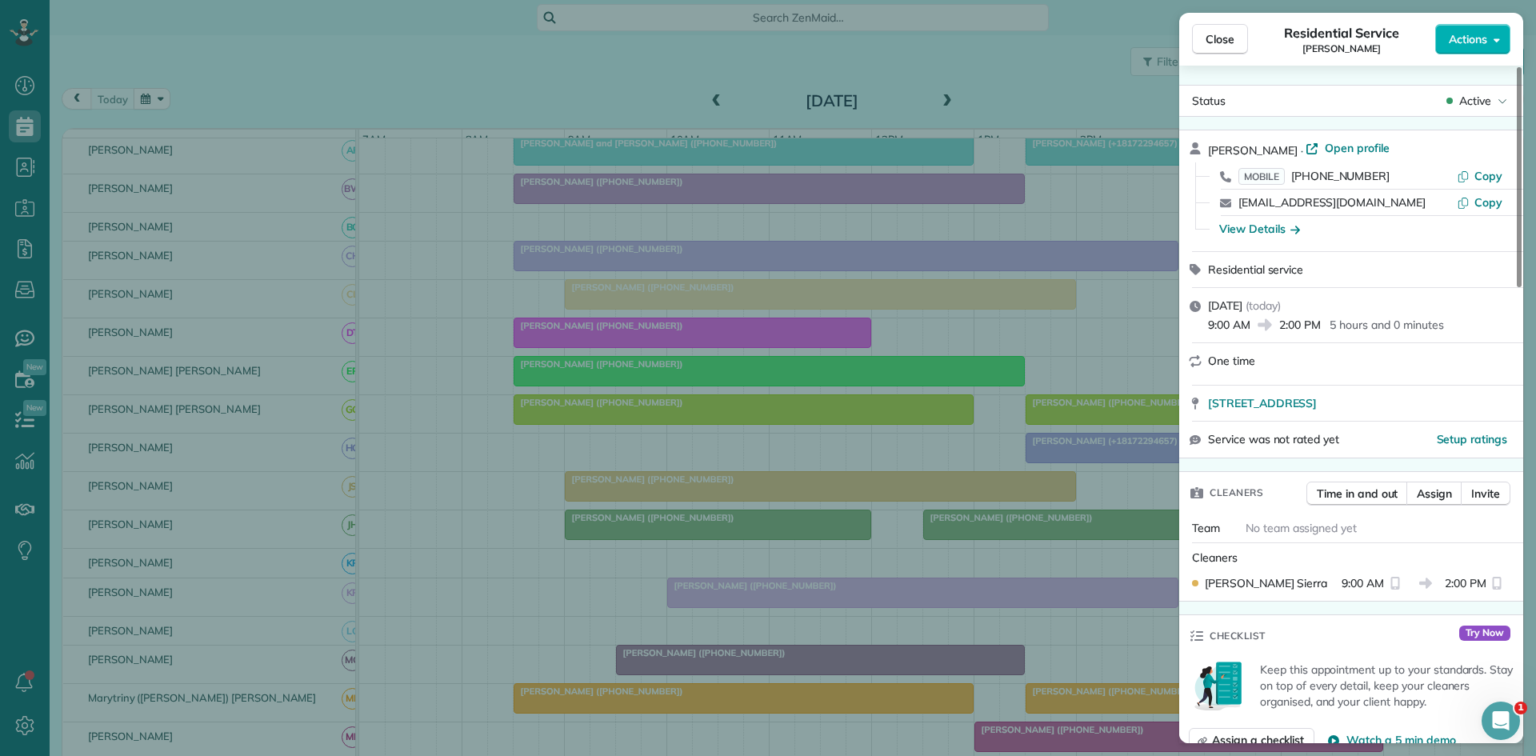
click at [559, 398] on div "Close Residential Service [PERSON_NAME] Actions Status Active [PERSON_NAME] · O…" at bounding box center [768, 378] width 1536 height 756
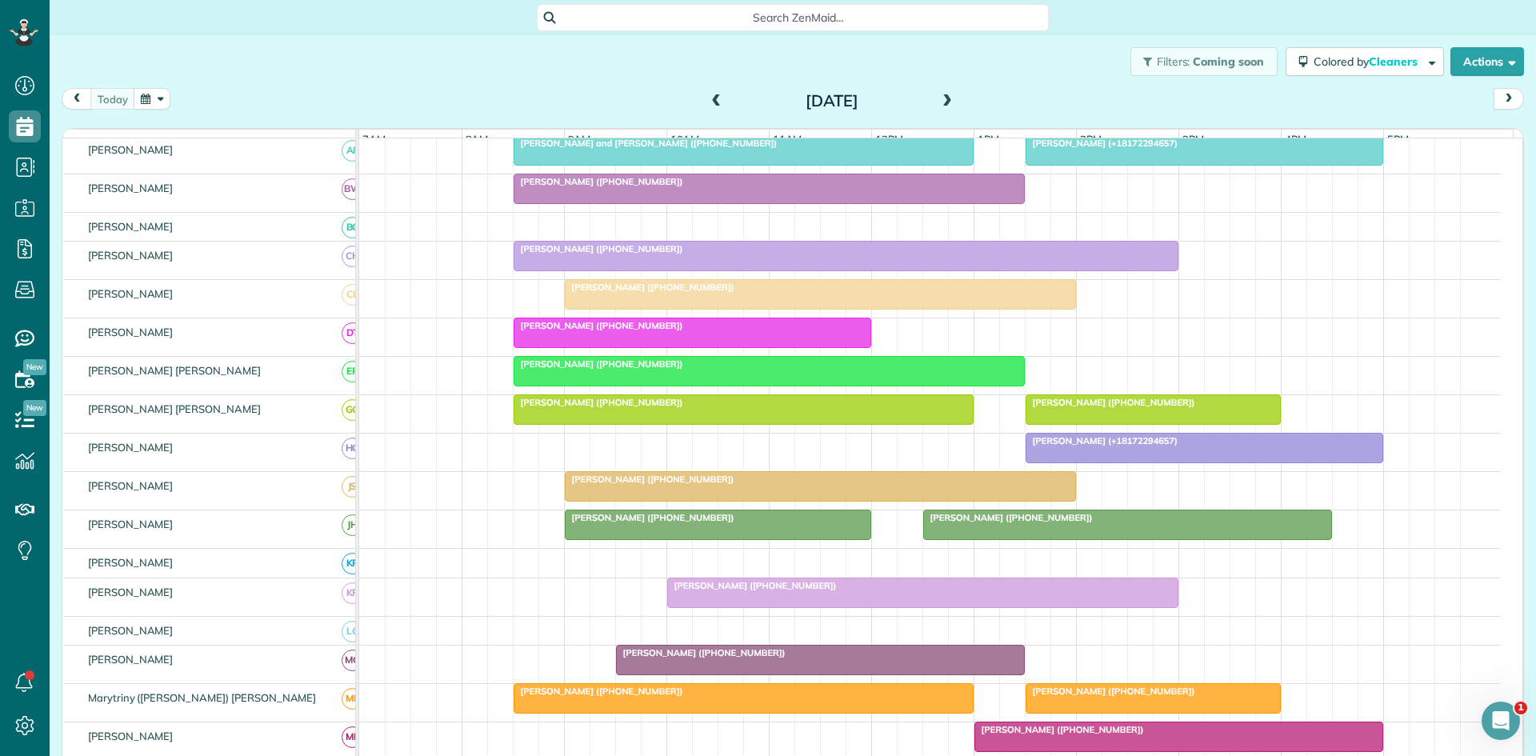
click at [617, 539] on div at bounding box center [717, 524] width 305 height 29
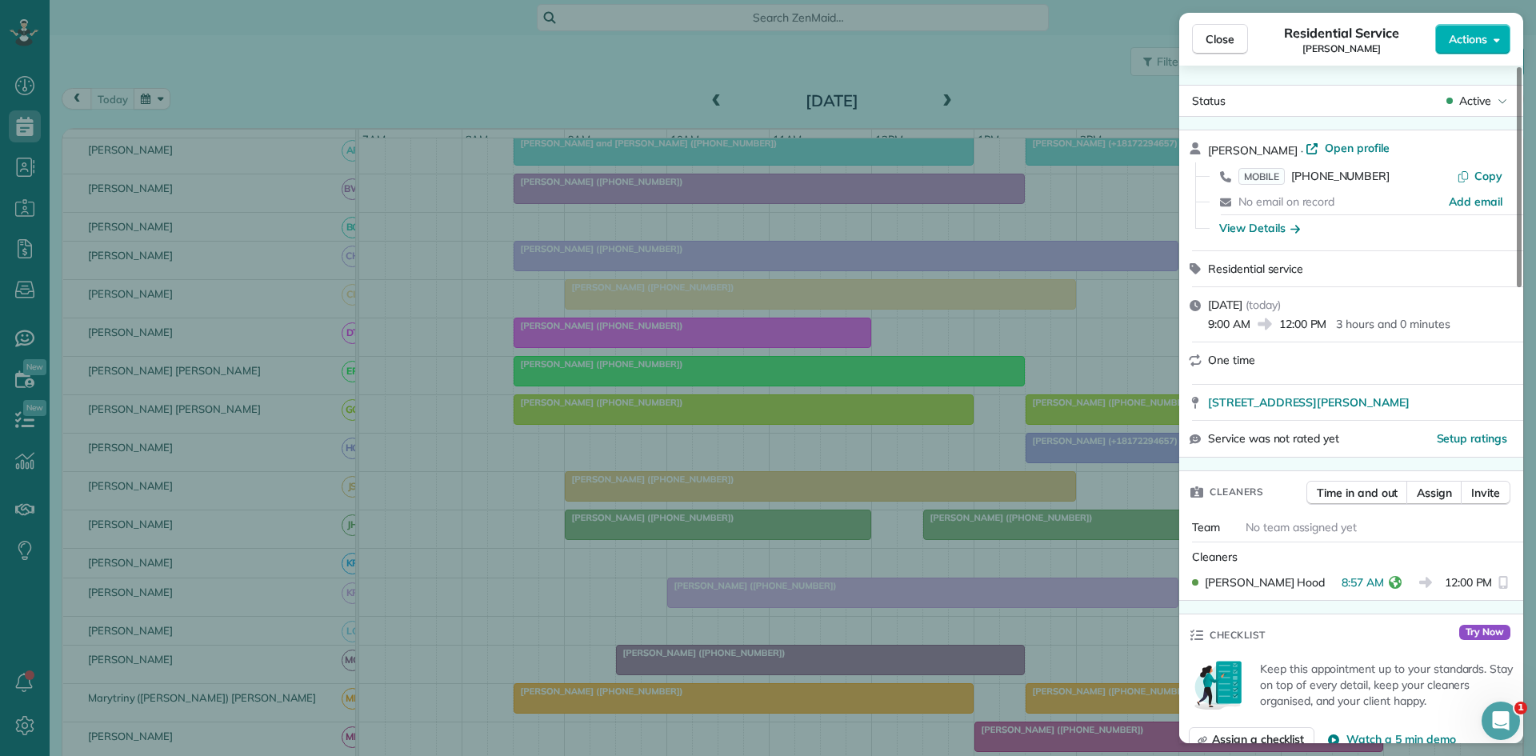
click at [541, 480] on div "Close Residential Service [PERSON_NAME] Actions Status Active [PERSON_NAME] · O…" at bounding box center [768, 378] width 1536 height 756
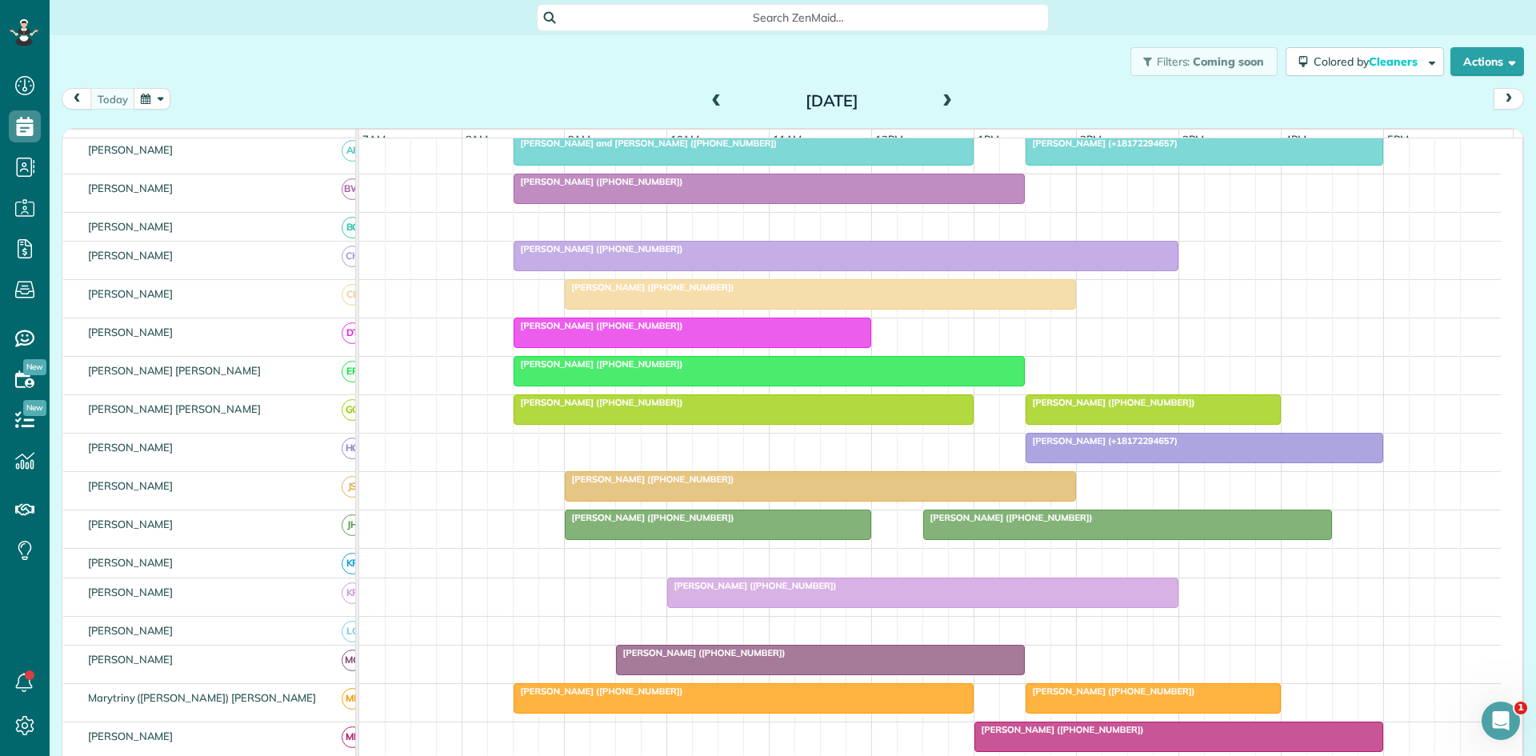
click at [777, 607] on div at bounding box center [922, 592] width 509 height 29
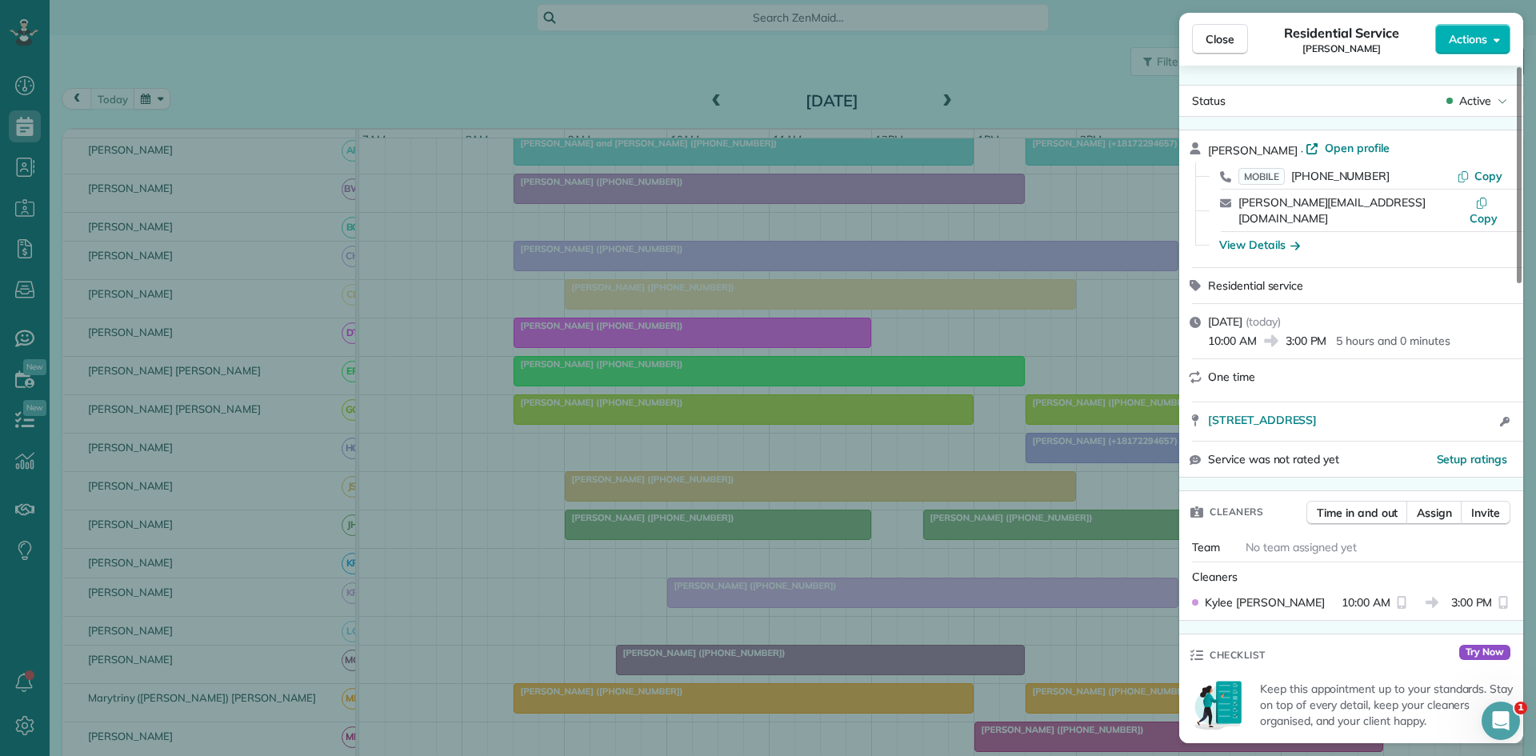
click at [660, 573] on div "Close Residential Service [PERSON_NAME] Actions Status Active [PERSON_NAME] · O…" at bounding box center [768, 378] width 1536 height 756
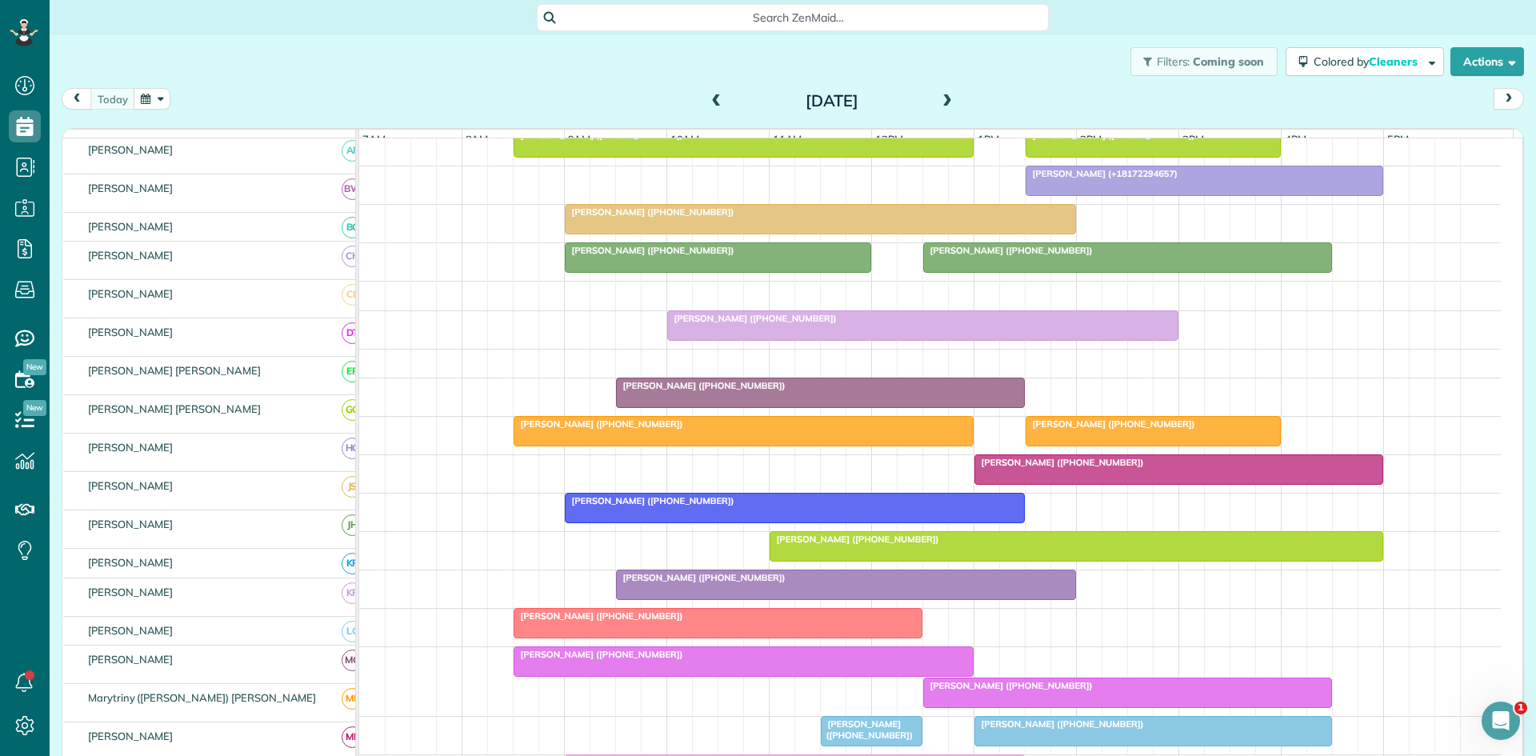
scroll to position [533, 0]
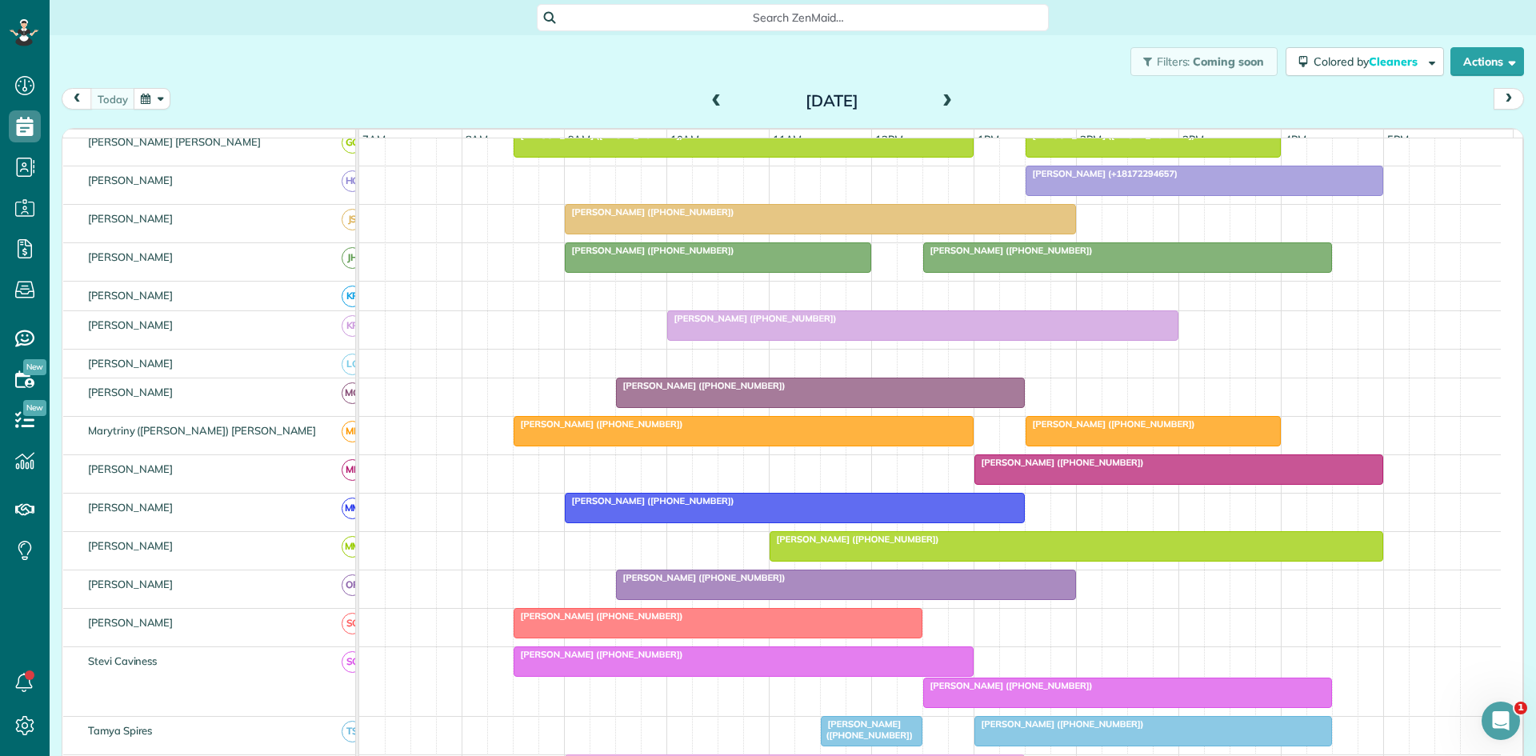
click at [645, 391] on span "[PERSON_NAME] ([PHONE_NUMBER])" at bounding box center [700, 385] width 171 height 11
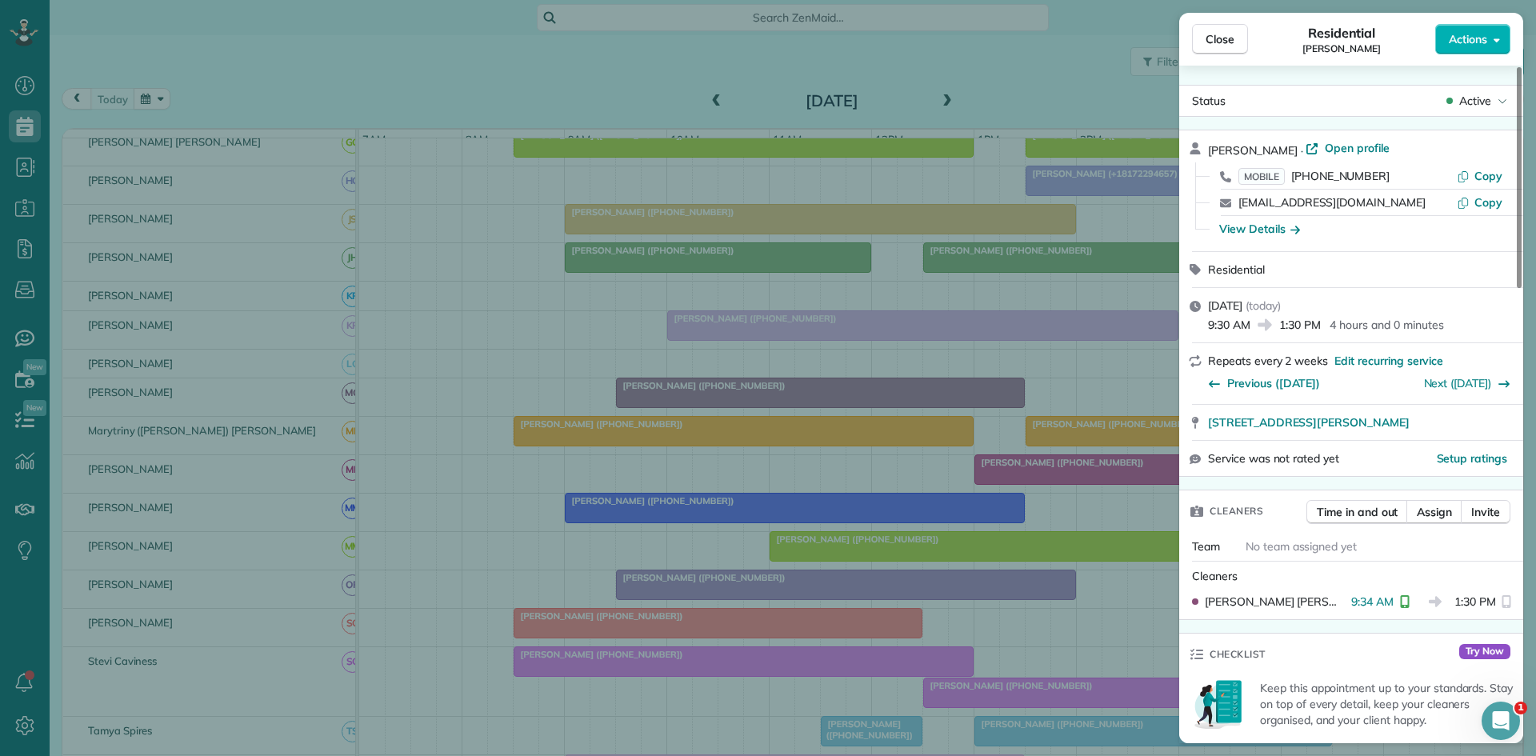
click at [625, 361] on div "Close Residential [PERSON_NAME] Actions Status Active [PERSON_NAME] · Open prof…" at bounding box center [768, 378] width 1536 height 756
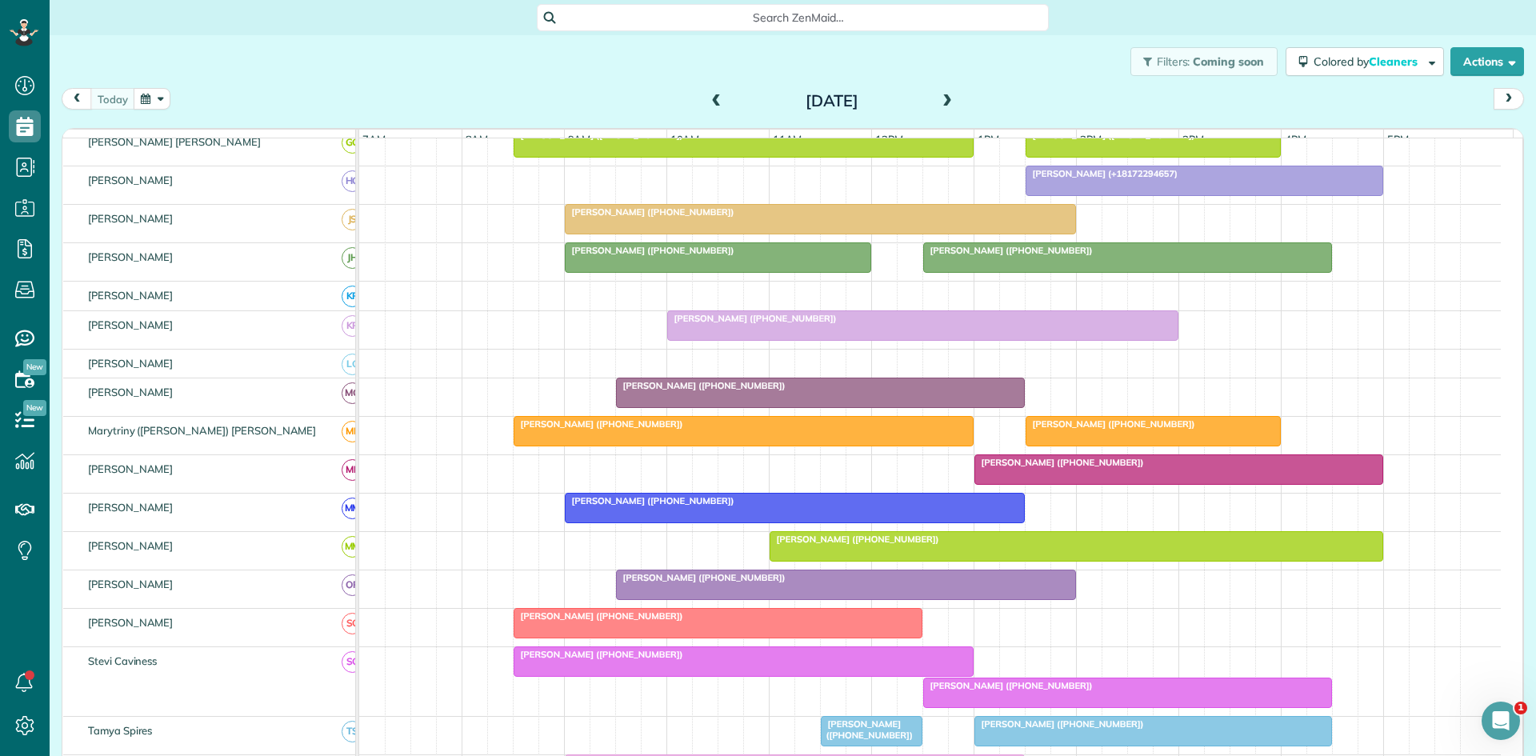
click at [541, 445] on div at bounding box center [743, 431] width 458 height 29
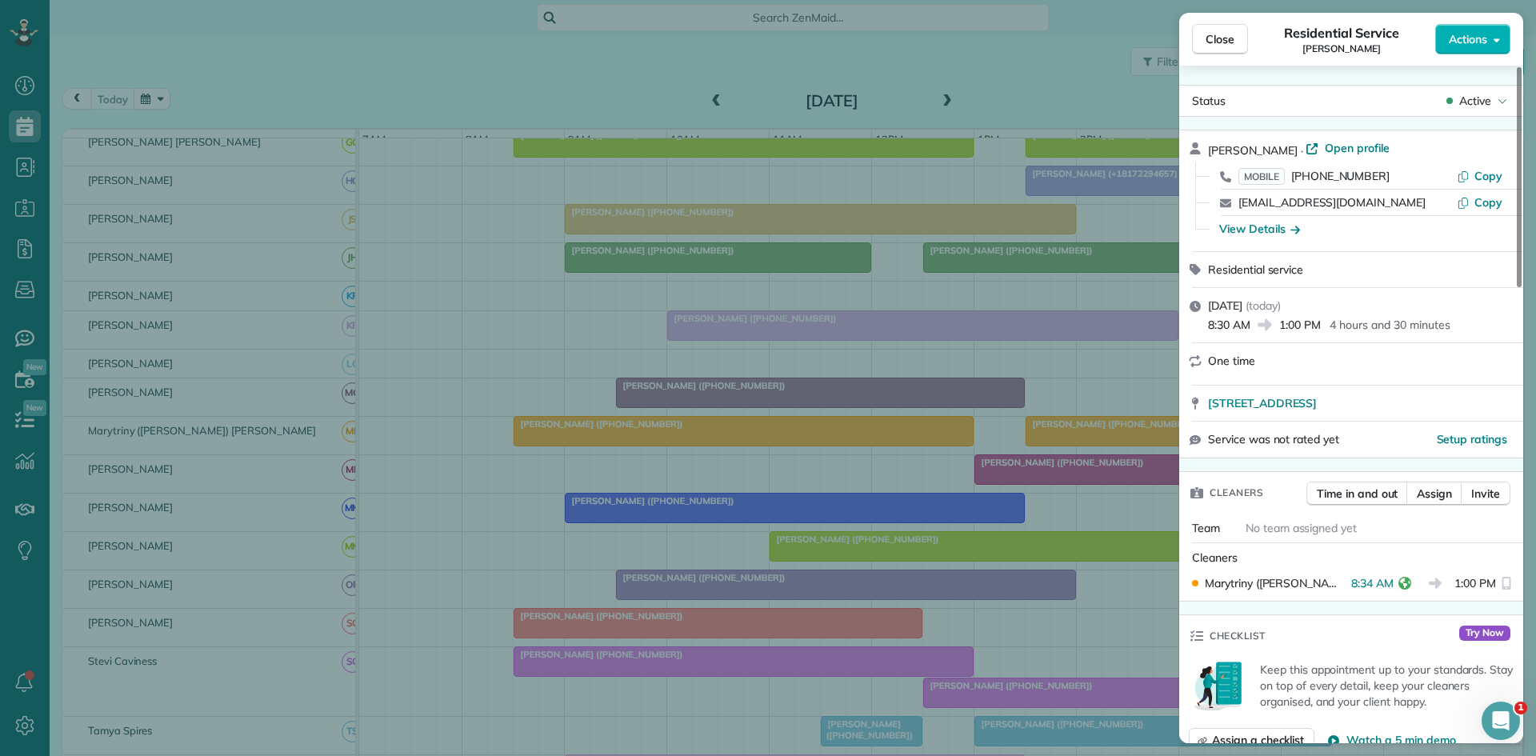
click at [629, 440] on div "Close Residential Service [PERSON_NAME] Actions Status Active [PERSON_NAME] · O…" at bounding box center [768, 378] width 1536 height 756
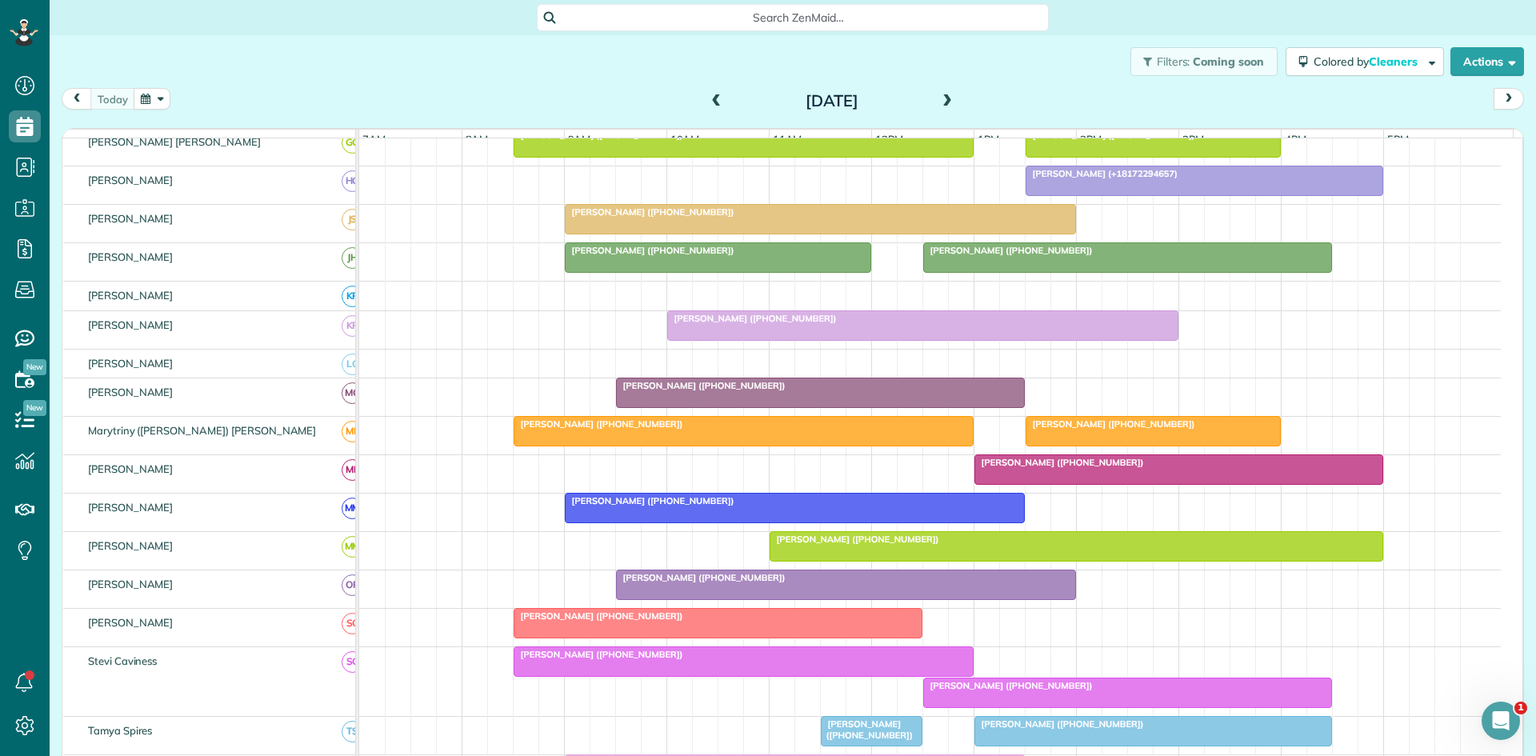
click at [657, 522] on div at bounding box center [794, 507] width 458 height 29
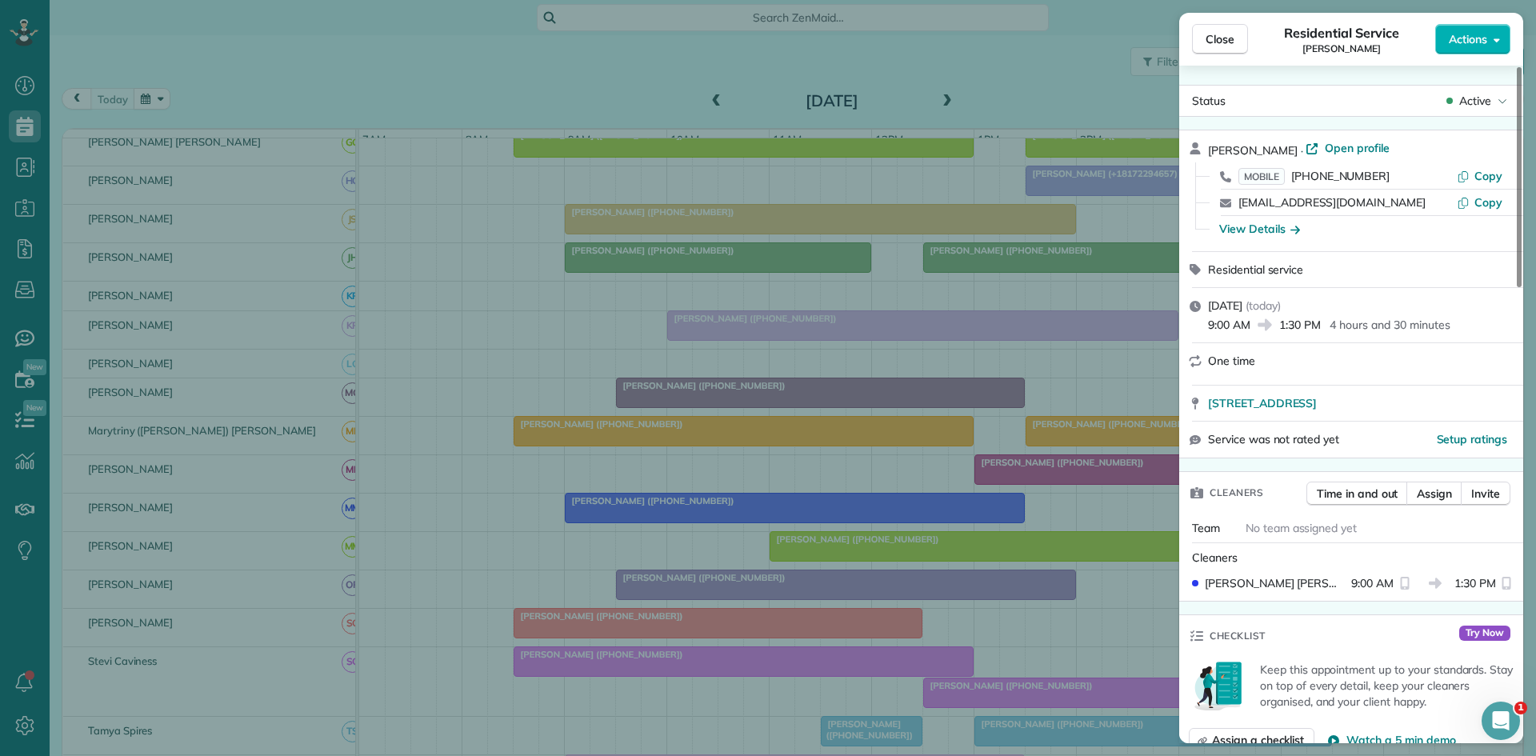
click at [800, 437] on div "Close Residential Service [PERSON_NAME] Actions Status Active [PERSON_NAME] · O…" at bounding box center [768, 378] width 1536 height 756
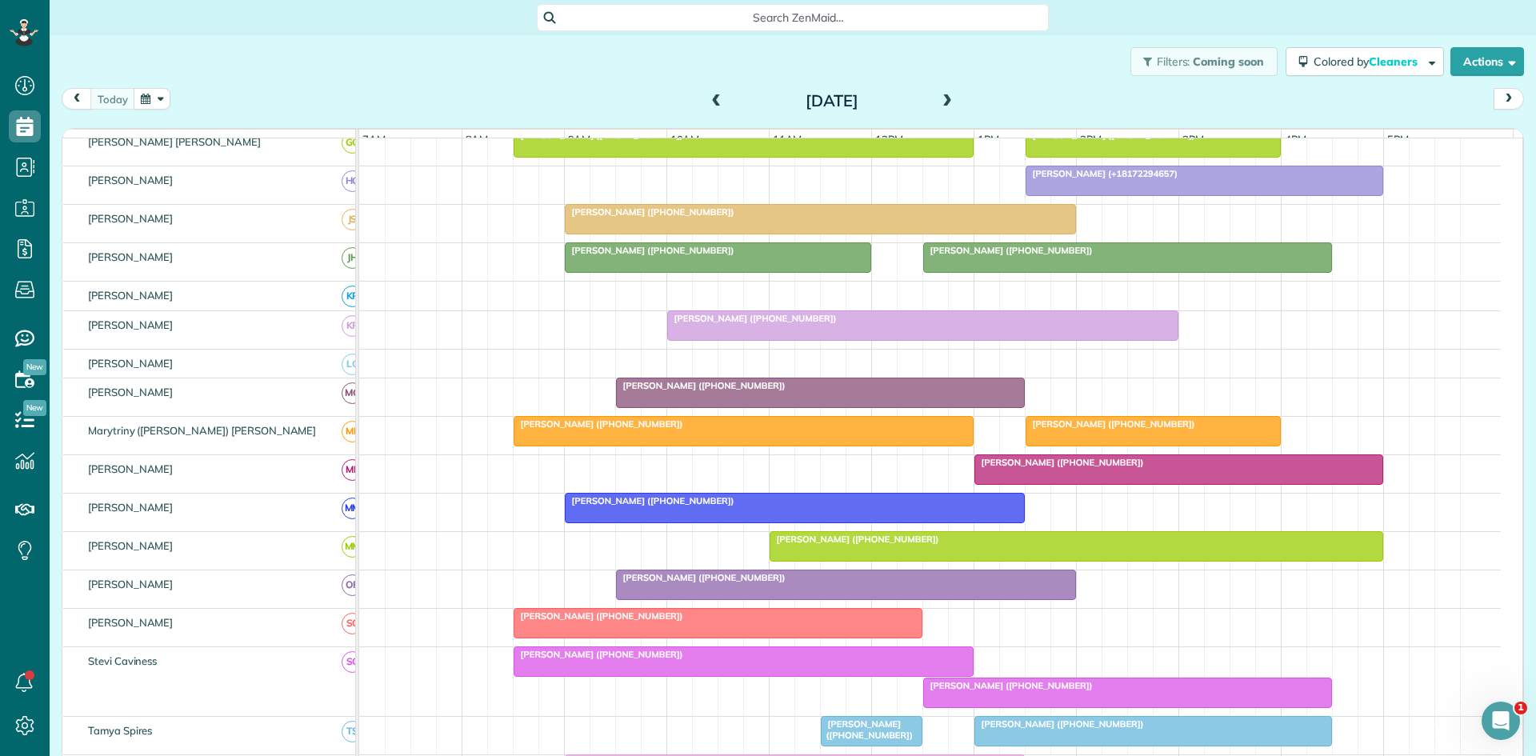
click at [693, 583] on span "[PERSON_NAME] ([PHONE_NUMBER])" at bounding box center [700, 577] width 171 height 11
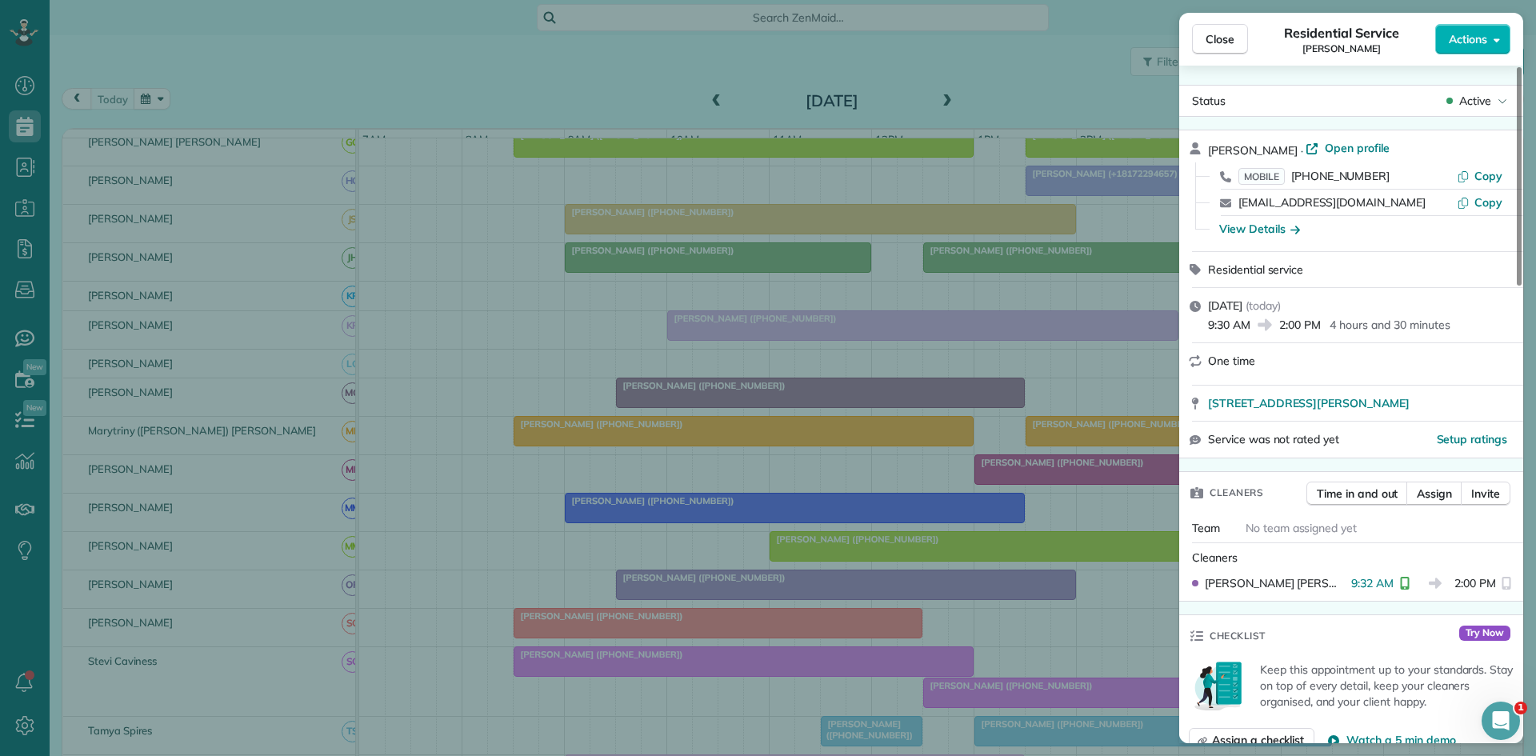
click at [622, 491] on div "Close Residential Service [PERSON_NAME] Actions Status Active [PERSON_NAME] · O…" at bounding box center [768, 378] width 1536 height 756
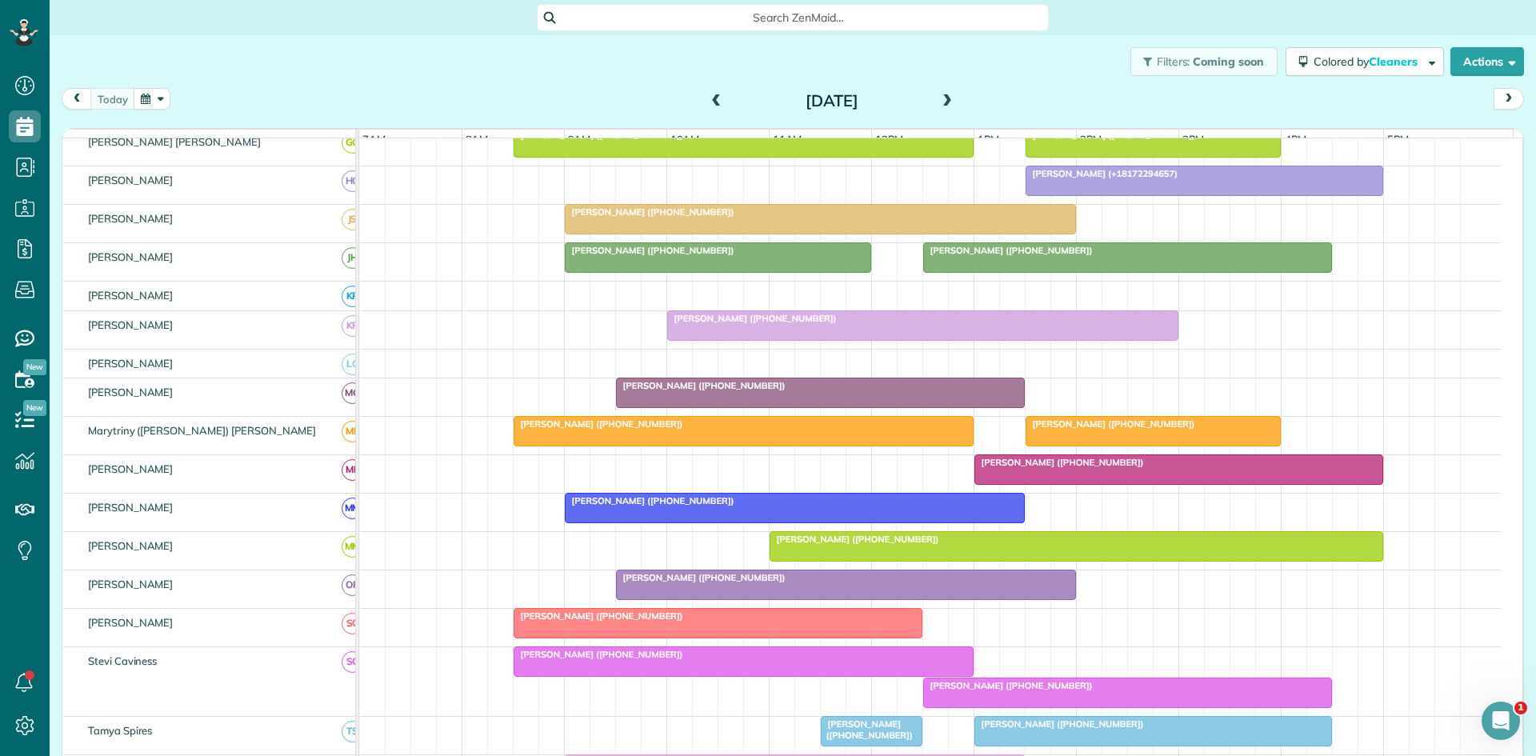
click at [596, 621] on div at bounding box center [717, 623] width 407 height 29
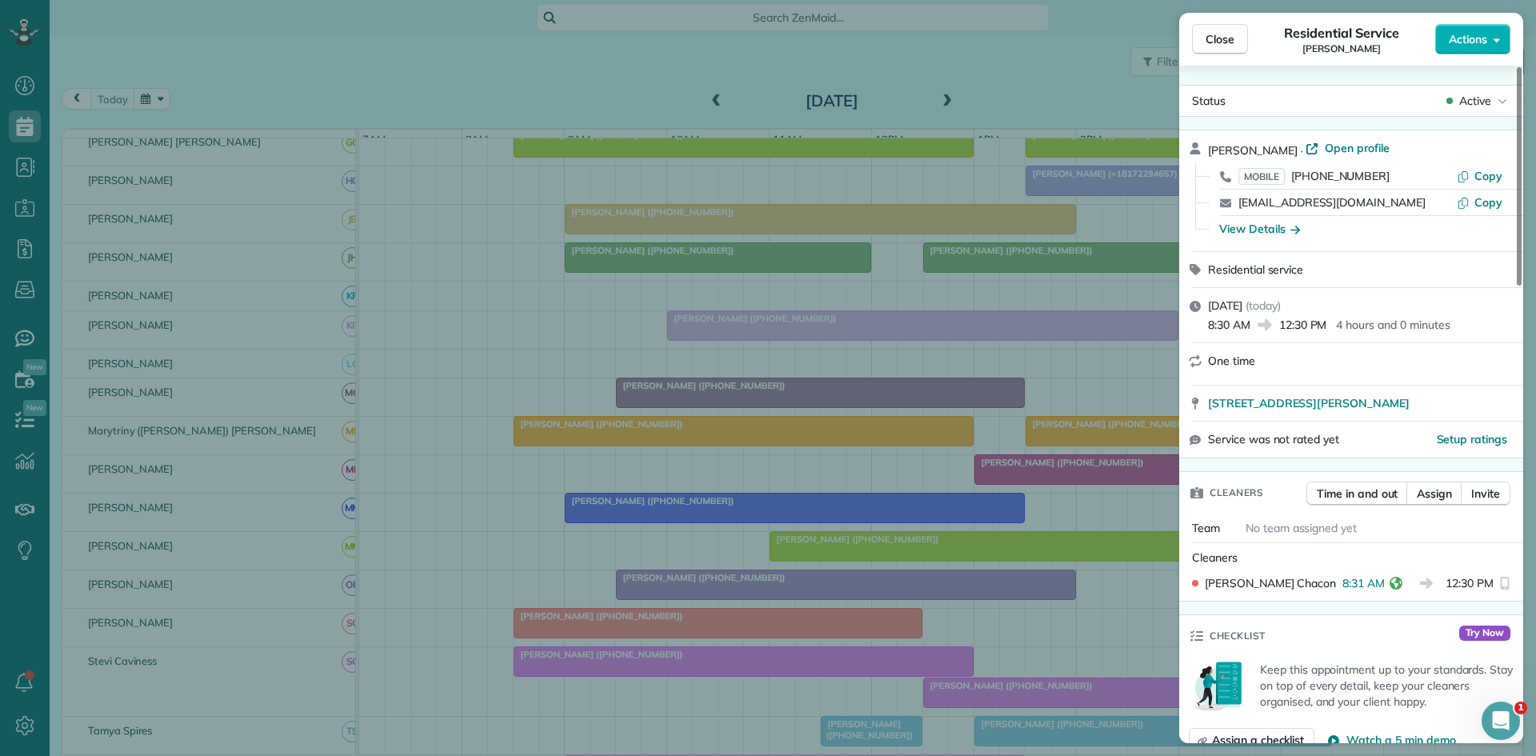
click at [695, 592] on div "Close Residential Service [PERSON_NAME] Actions Status Active [PERSON_NAME] · O…" at bounding box center [768, 378] width 1536 height 756
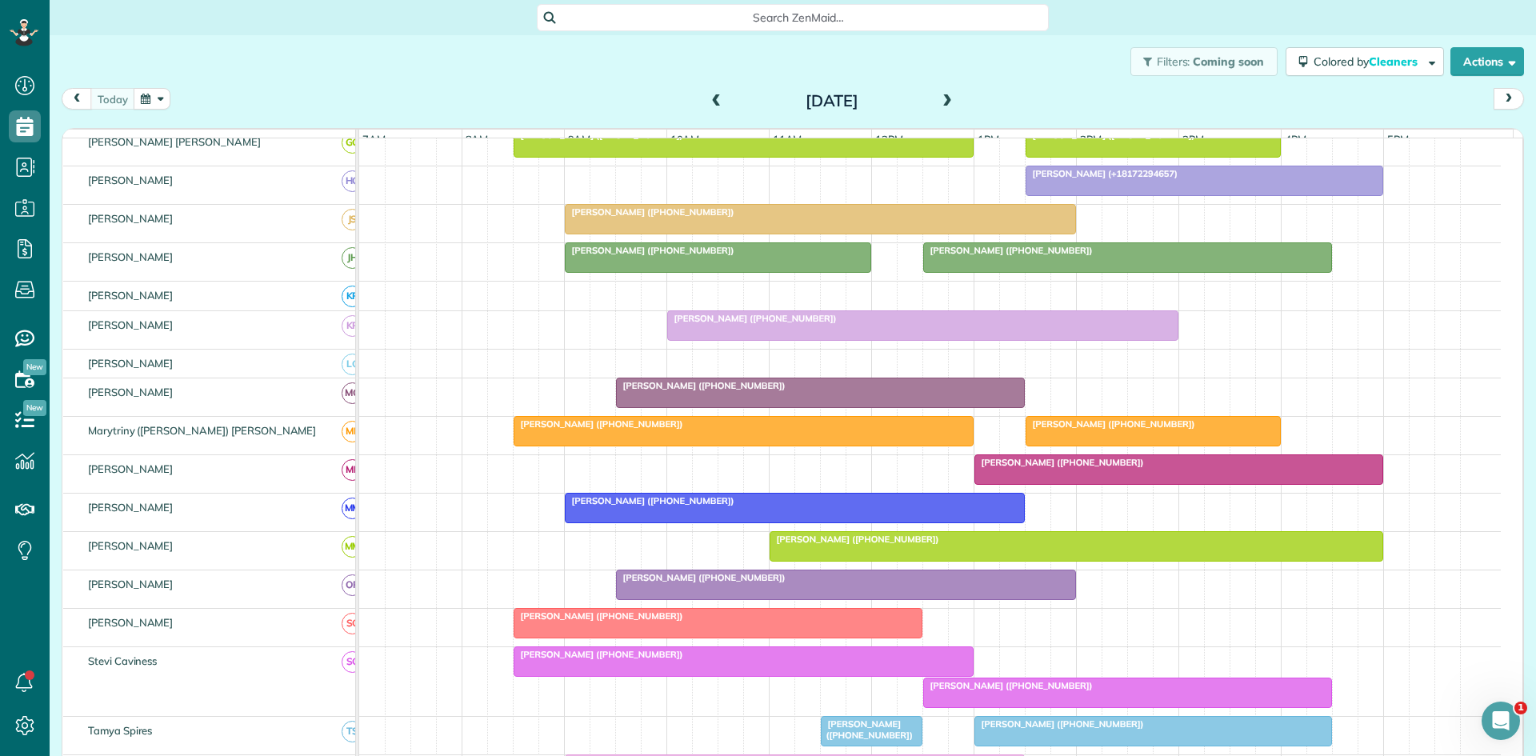
click at [596, 660] on span "[PERSON_NAME] ([PHONE_NUMBER])" at bounding box center [598, 654] width 171 height 11
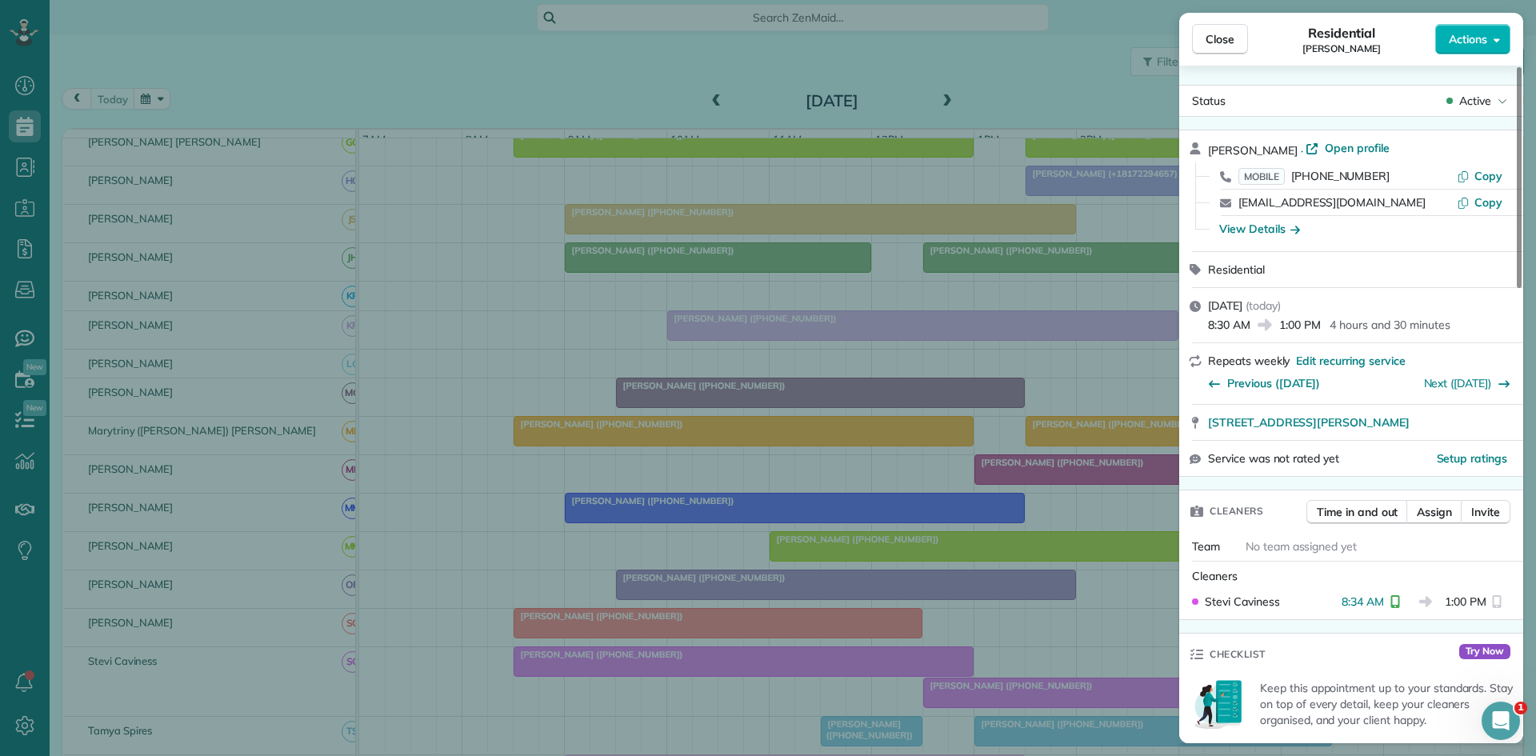
click at [650, 550] on div "Close Residential [PERSON_NAME] Actions Status Active [PERSON_NAME] · Open prof…" at bounding box center [768, 378] width 1536 height 756
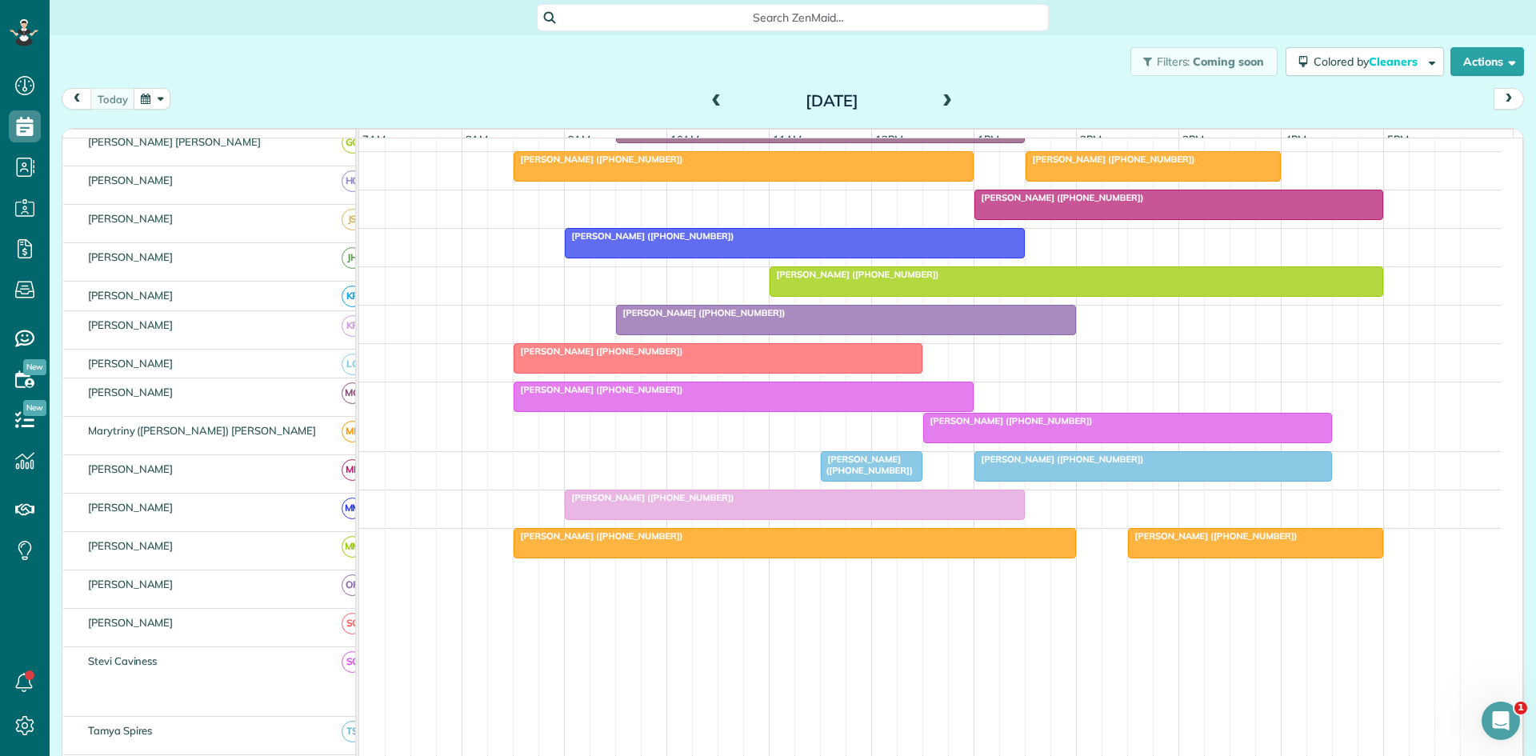
scroll to position [800, 0]
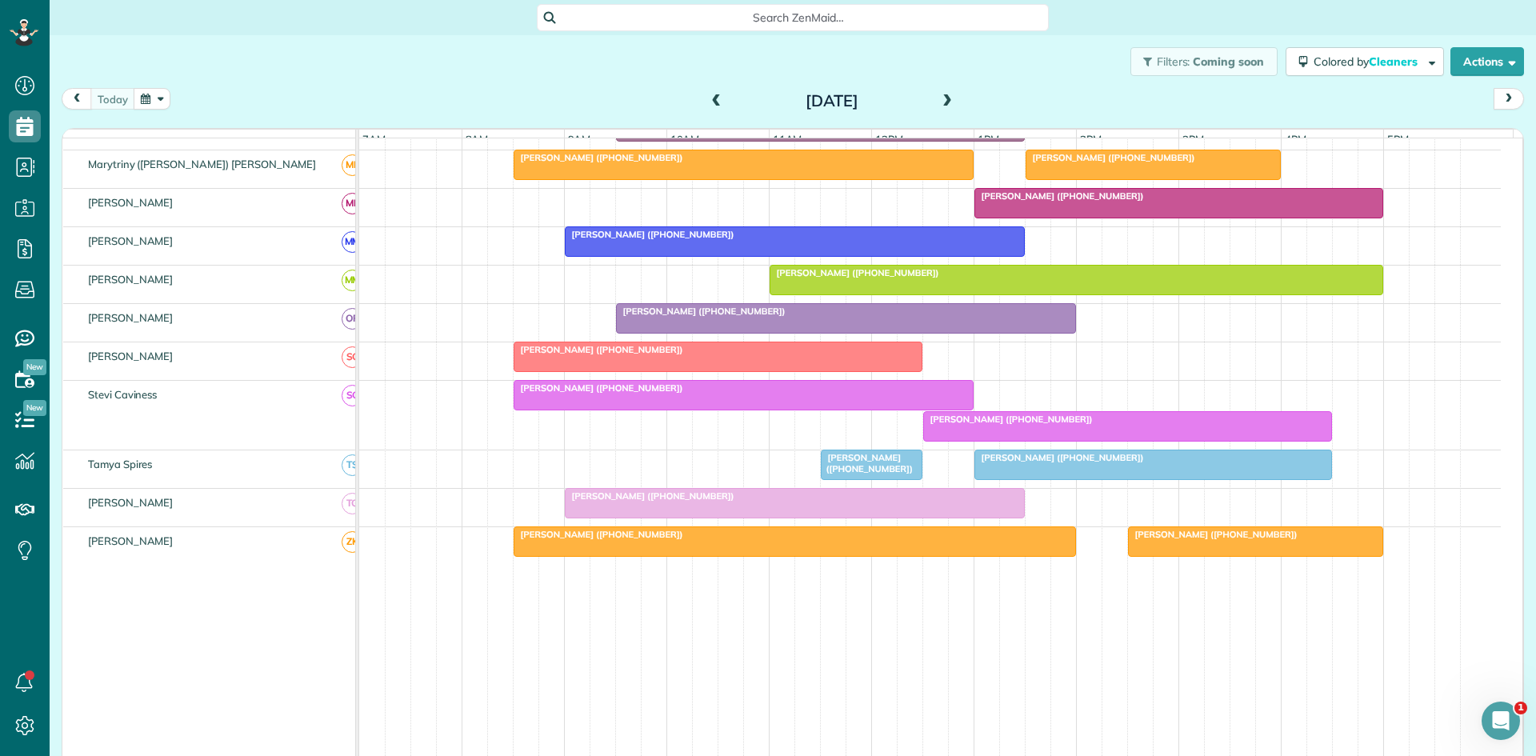
click at [622, 501] on span "[PERSON_NAME] ([PHONE_NUMBER])" at bounding box center [649, 495] width 171 height 11
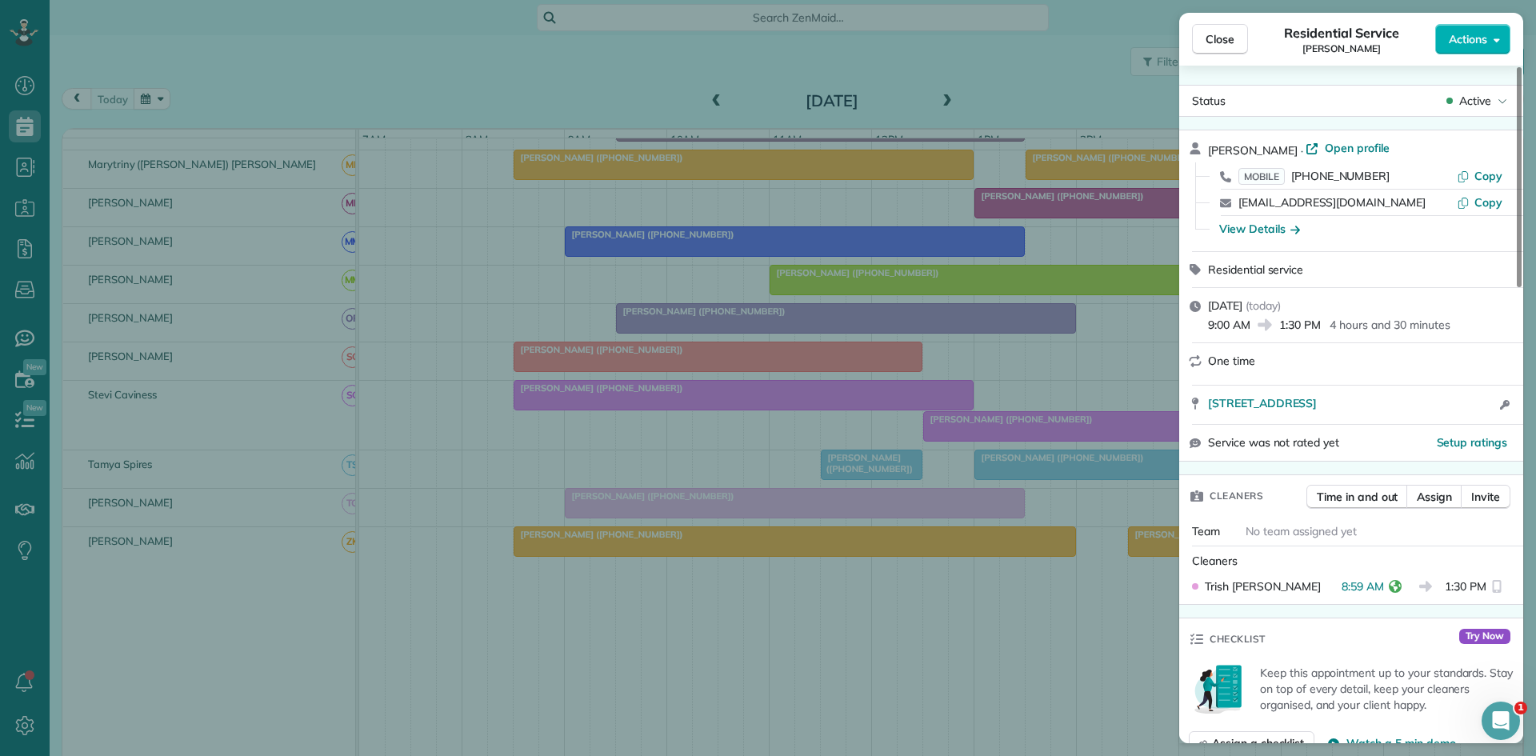
click at [809, 504] on div "Close Residential Service [PERSON_NAME] Actions Status Active [PERSON_NAME] · O…" at bounding box center [768, 378] width 1536 height 756
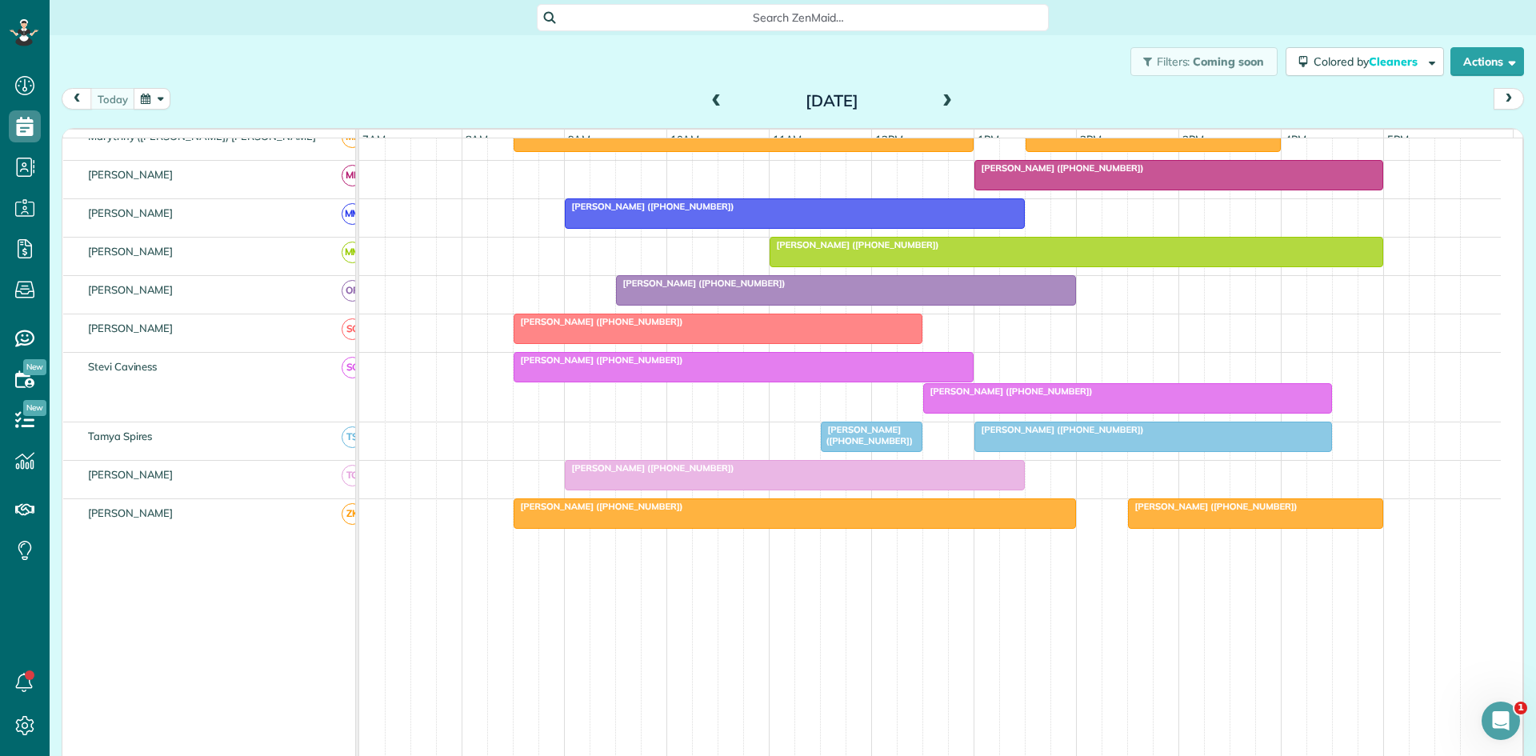
scroll to position [561, 0]
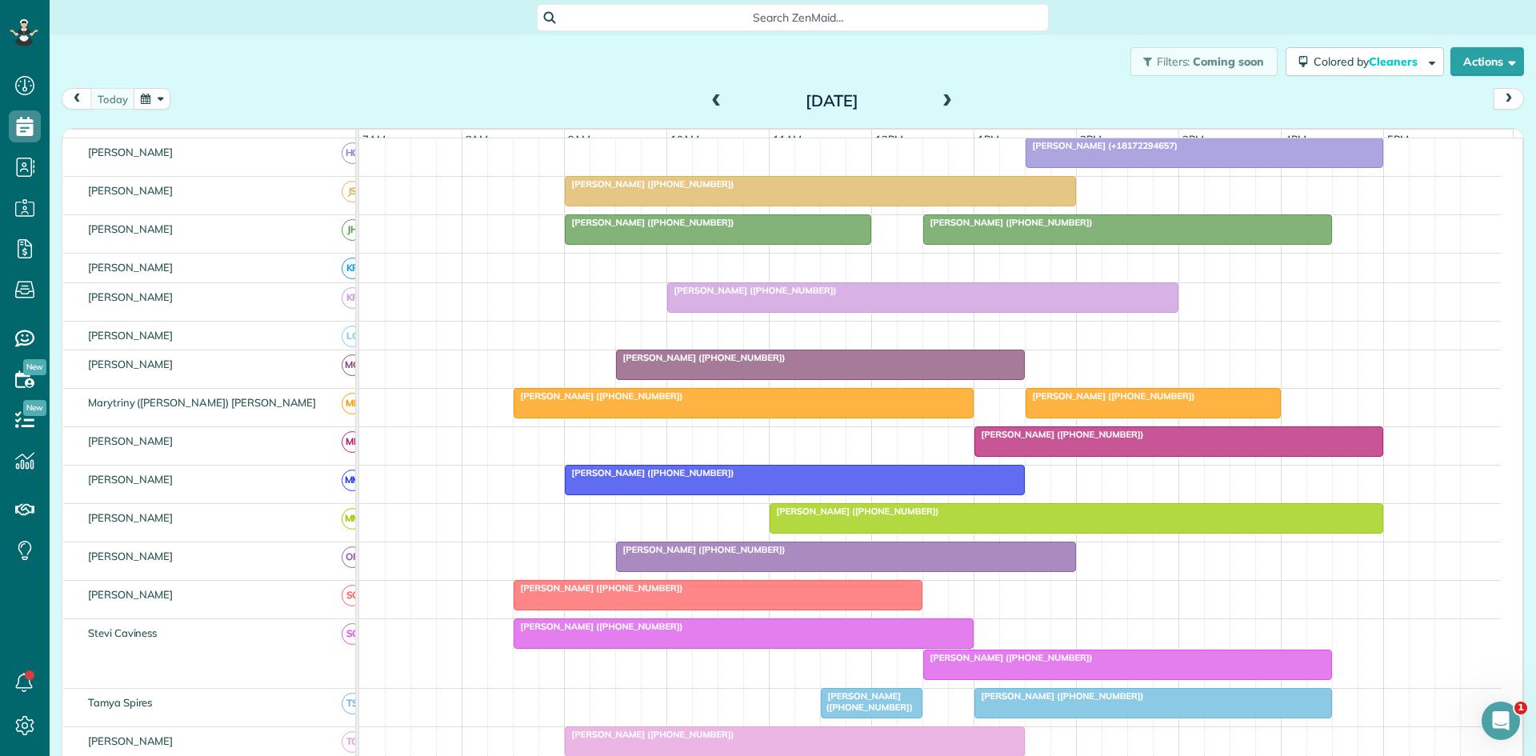
click at [673, 190] on span "[PERSON_NAME] ([PHONE_NUMBER])" at bounding box center [649, 183] width 171 height 11
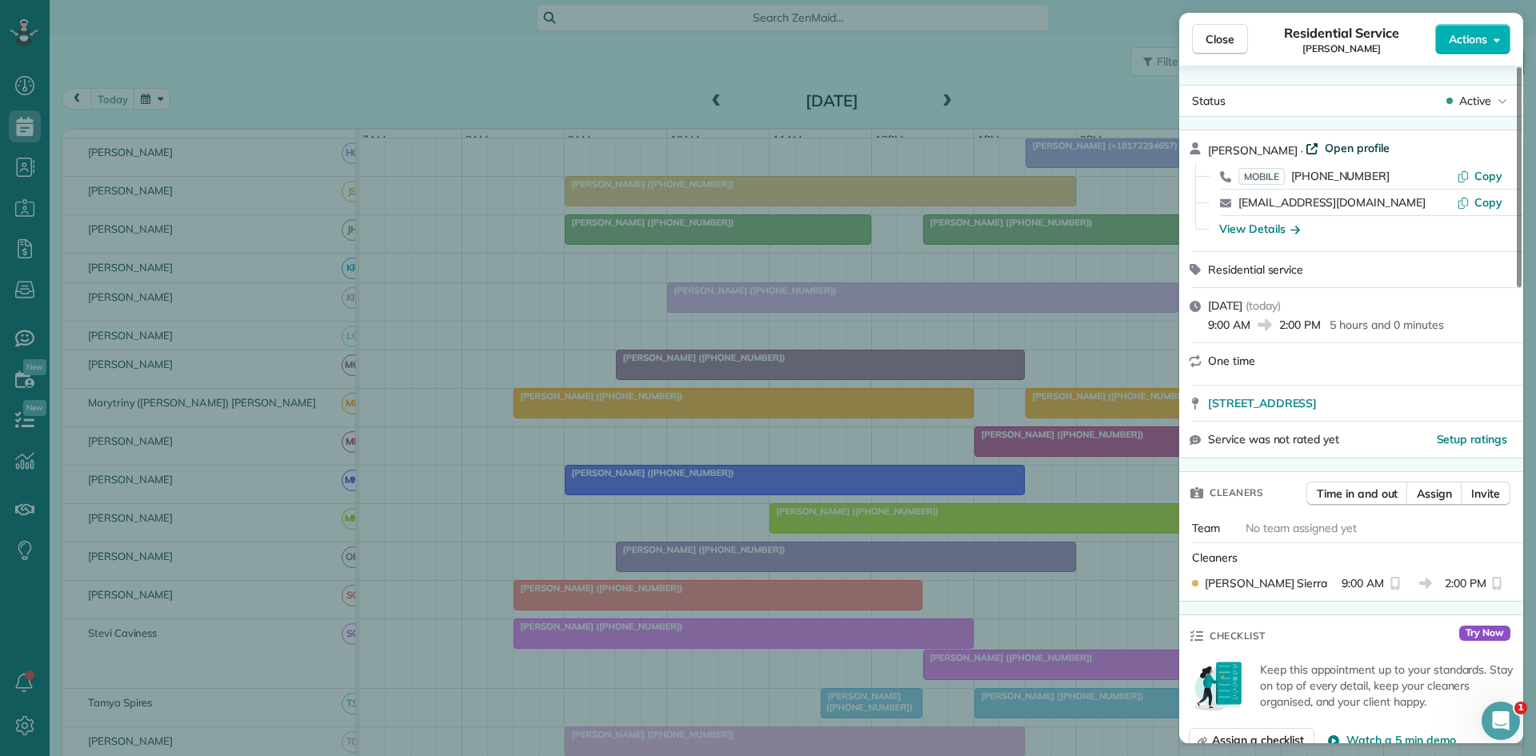
click at [1348, 141] on span "Open profile" at bounding box center [1356, 148] width 65 height 16
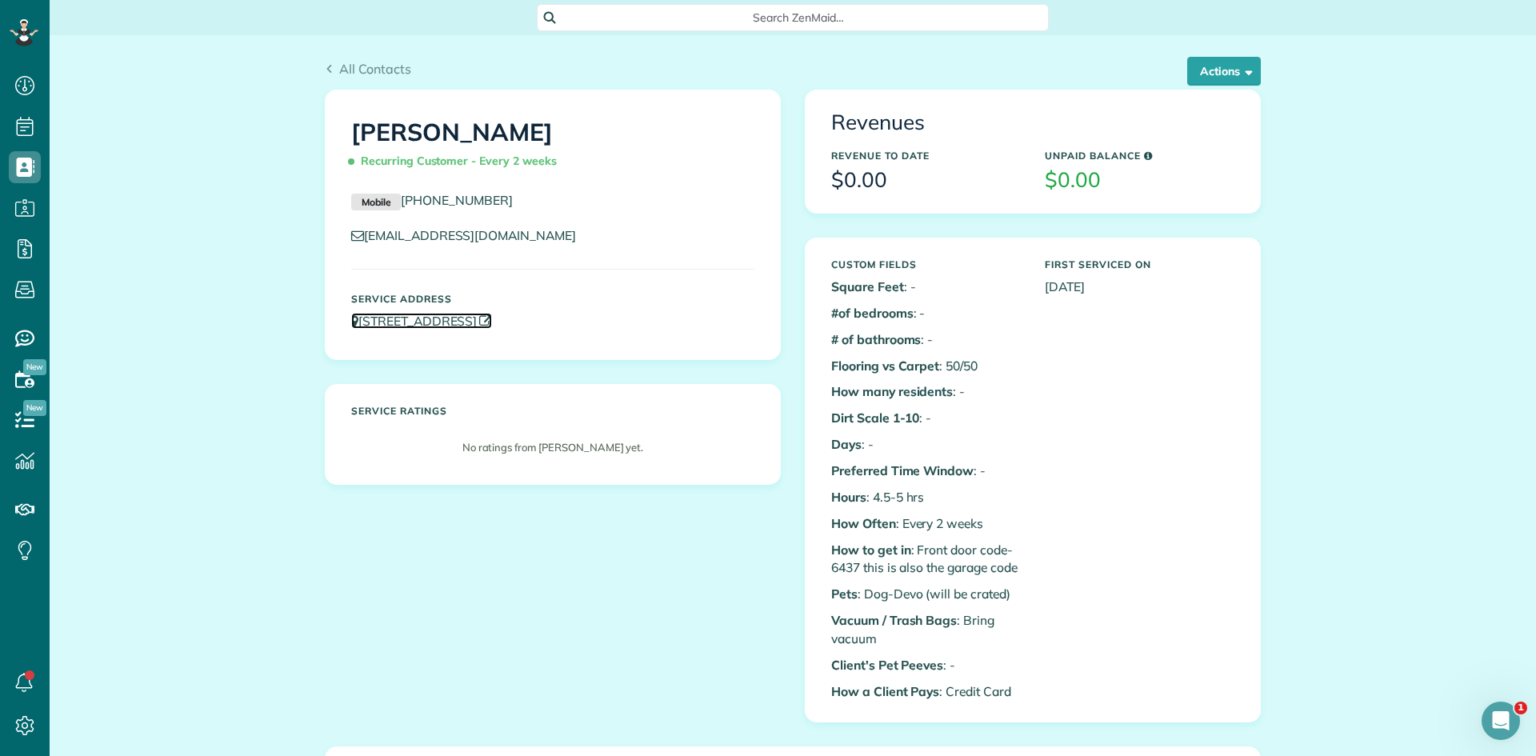
click at [492, 323] on icon at bounding box center [485, 321] width 13 height 13
click at [492, 322] on link "[STREET_ADDRESS]" at bounding box center [421, 321] width 141 height 16
